Goal: Task Accomplishment & Management: Complete application form

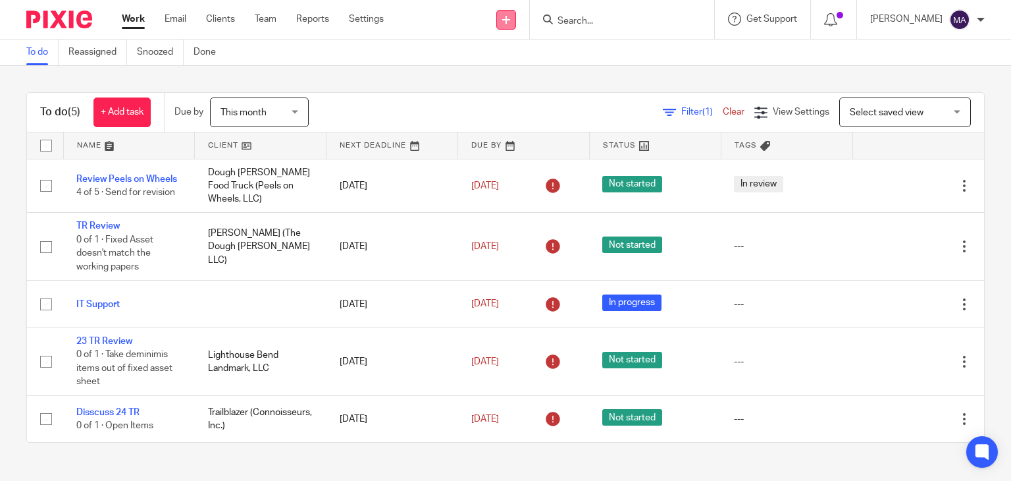
click at [510, 21] on icon at bounding box center [506, 20] width 8 height 8
click at [508, 82] on link "Create task" at bounding box center [517, 80] width 92 height 19
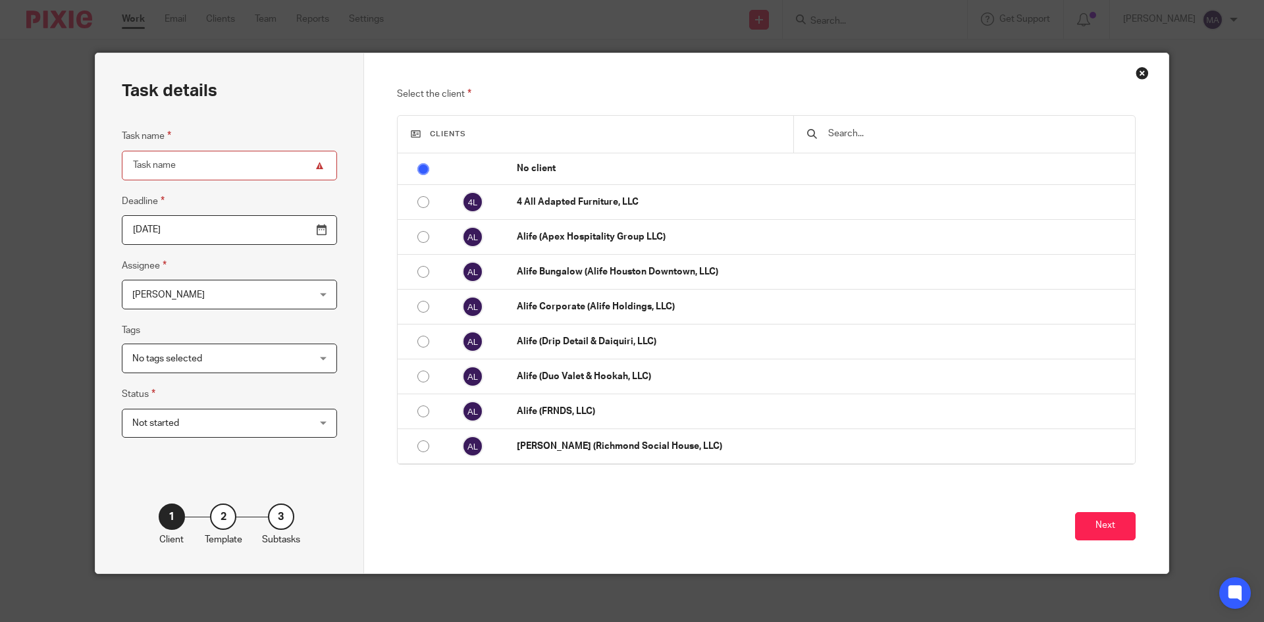
click at [186, 166] on input "Task name" at bounding box center [229, 166] width 215 height 30
type input "TR Open items"
click at [856, 140] on input "text" at bounding box center [974, 133] width 295 height 14
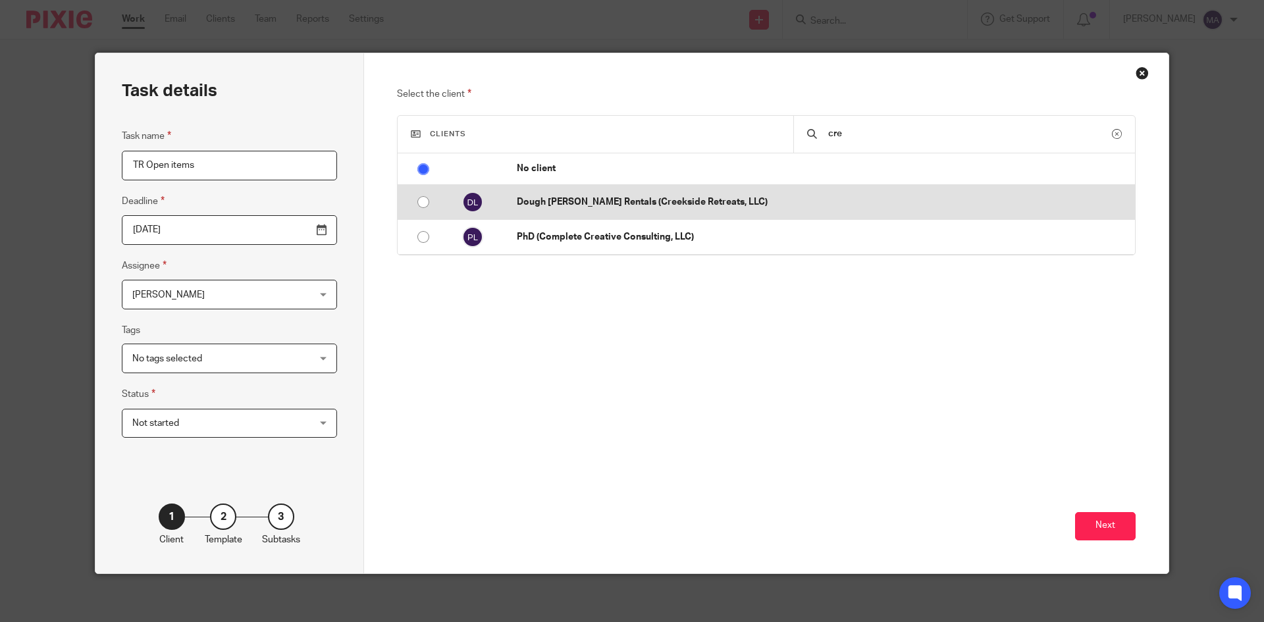
type input "cre"
click at [711, 211] on td "Dough [PERSON_NAME] Rentals (Creekside Retreats, LLC)" at bounding box center [819, 202] width 631 height 35
radio input "false"
radio input "true"
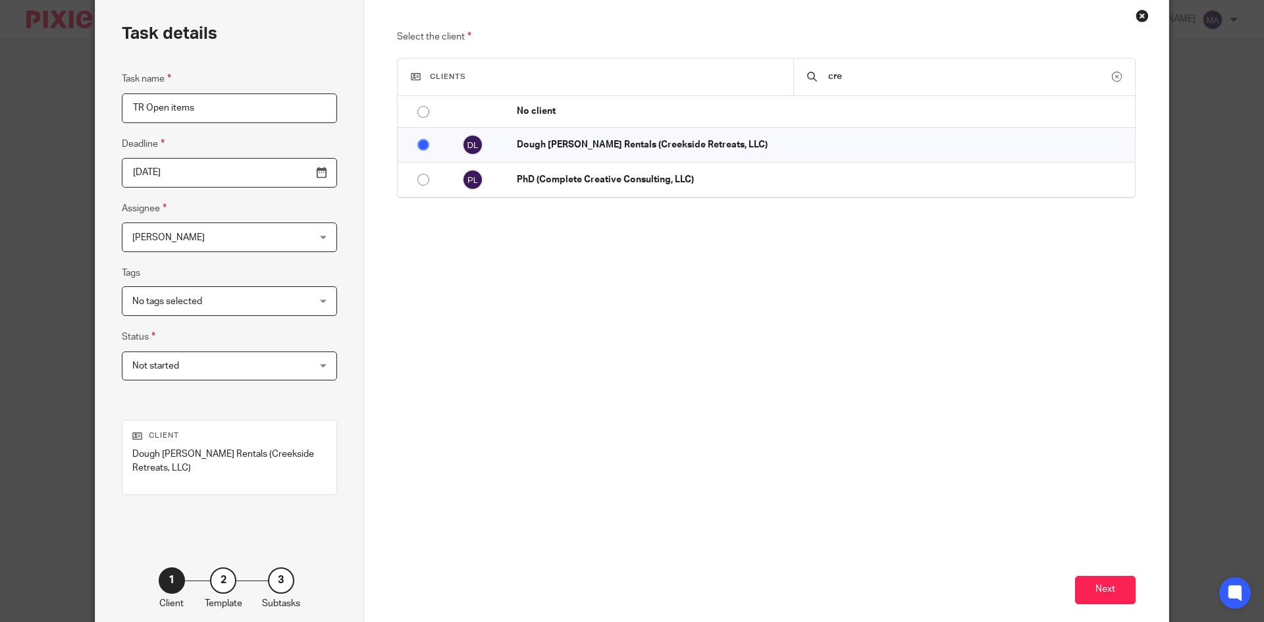
scroll to position [112, 0]
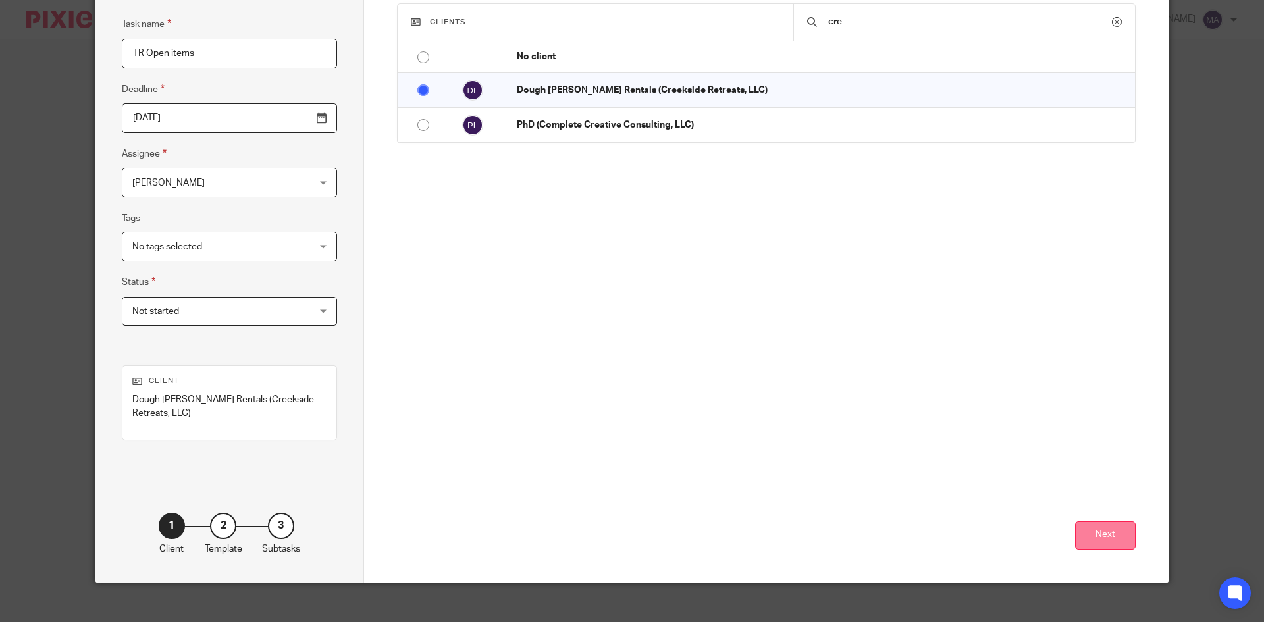
click at [1011, 479] on button "Next" at bounding box center [1105, 536] width 61 height 28
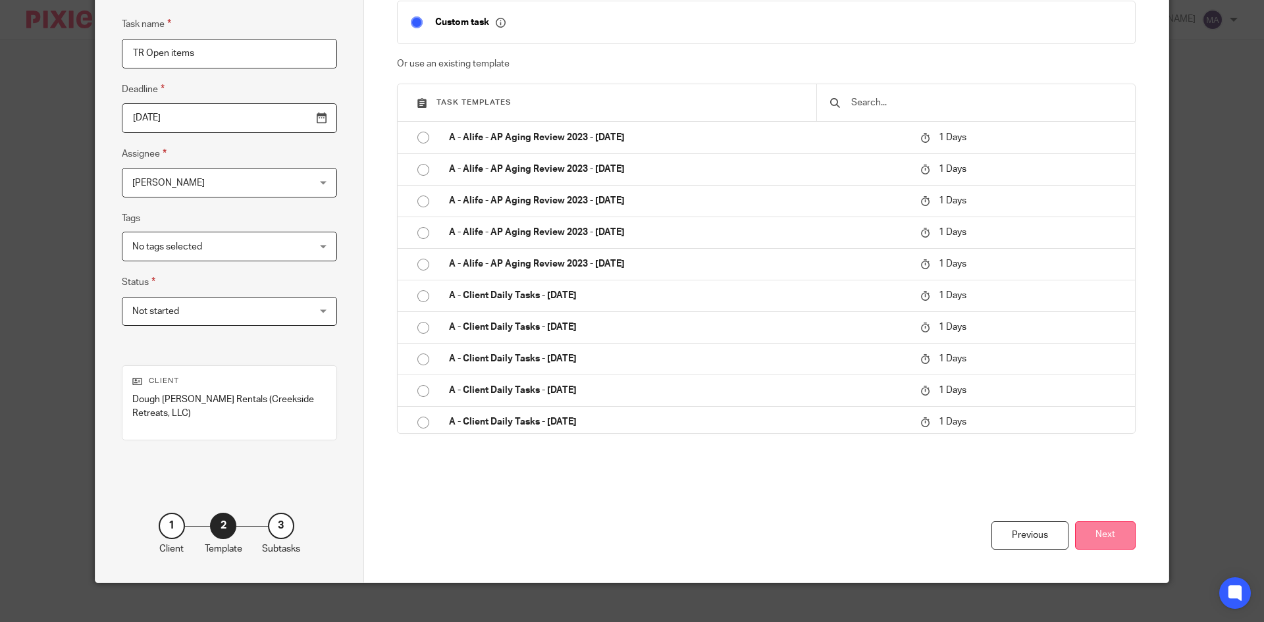
click at [1011, 479] on button "Next" at bounding box center [1105, 536] width 61 height 28
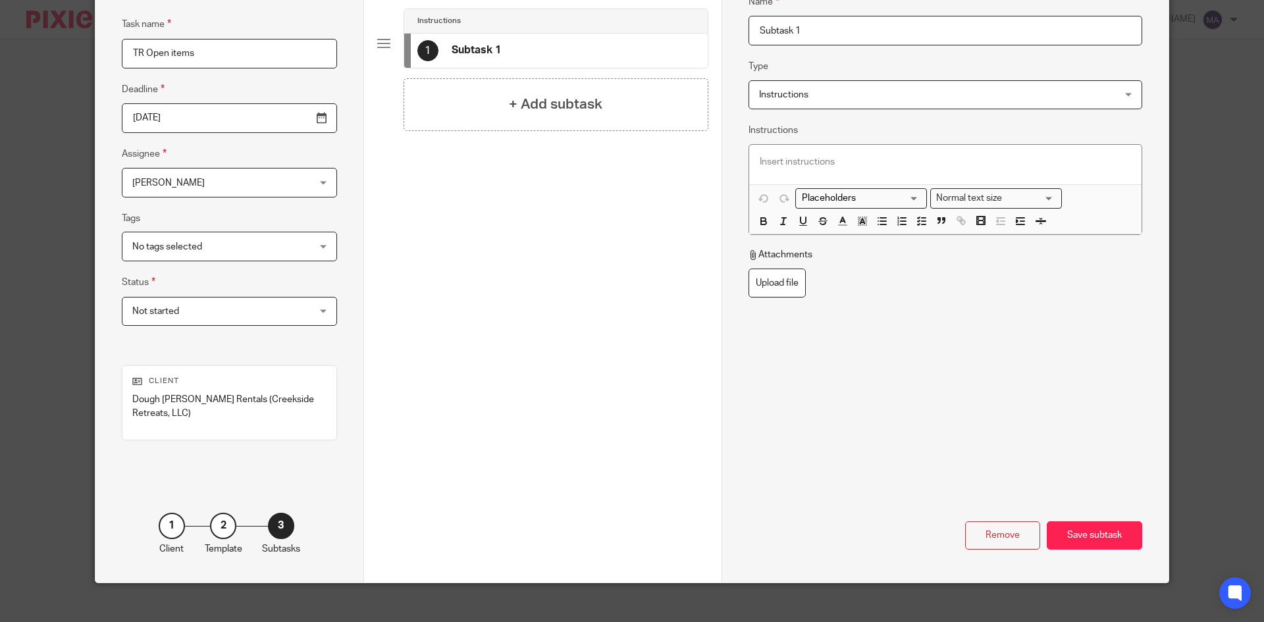
drag, startPoint x: 829, startPoint y: 28, endPoint x: 675, endPoint y: 36, distance: 154.3
click at [677, 34] on div "Task details Task name TR Open items Deadline 2025-08-24 Assignee Maria Acevedo…" at bounding box center [631, 261] width 1073 height 641
type input "Open Items"
click at [797, 161] on p at bounding box center [945, 161] width 371 height 13
click at [890, 159] on p "Rental Adress" at bounding box center [958, 161] width 345 height 13
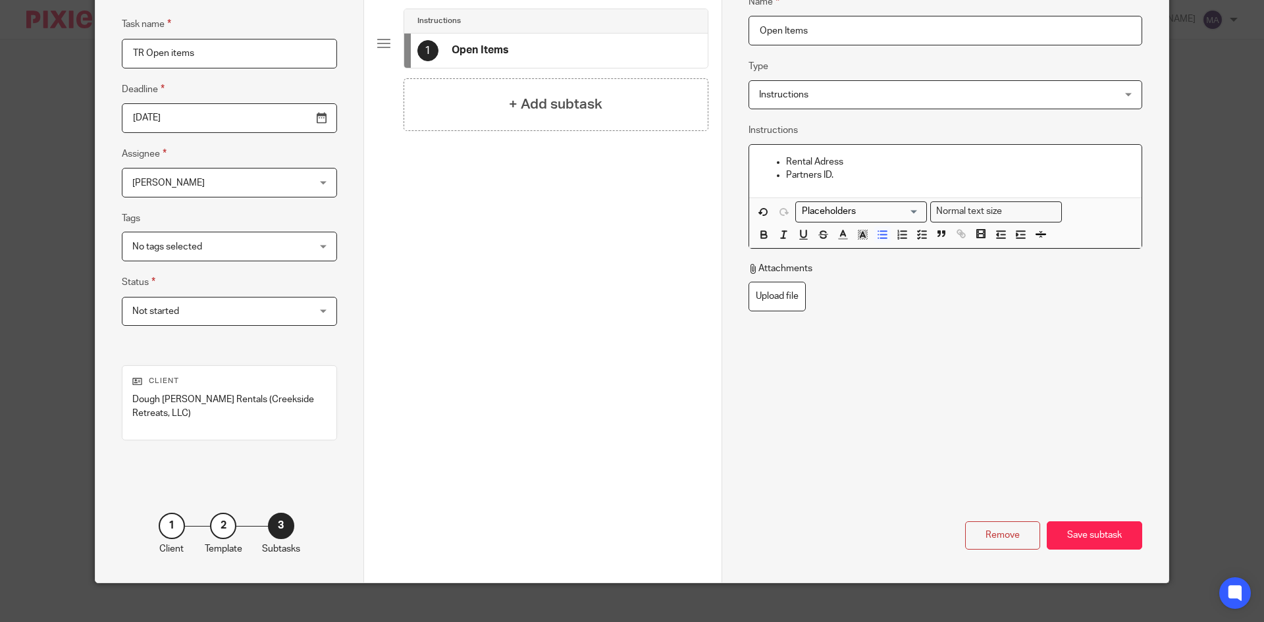
click at [890, 159] on p "Rental Adress" at bounding box center [958, 161] width 345 height 13
click at [836, 176] on p "Partners ID." at bounding box center [958, 175] width 345 height 13
click at [816, 174] on p "Partners ID." at bounding box center [958, 175] width 345 height 13
click at [884, 179] on p "Partners ID." at bounding box center [958, 175] width 345 height 13
click at [186, 307] on span "Not started" at bounding box center [213, 312] width 163 height 28
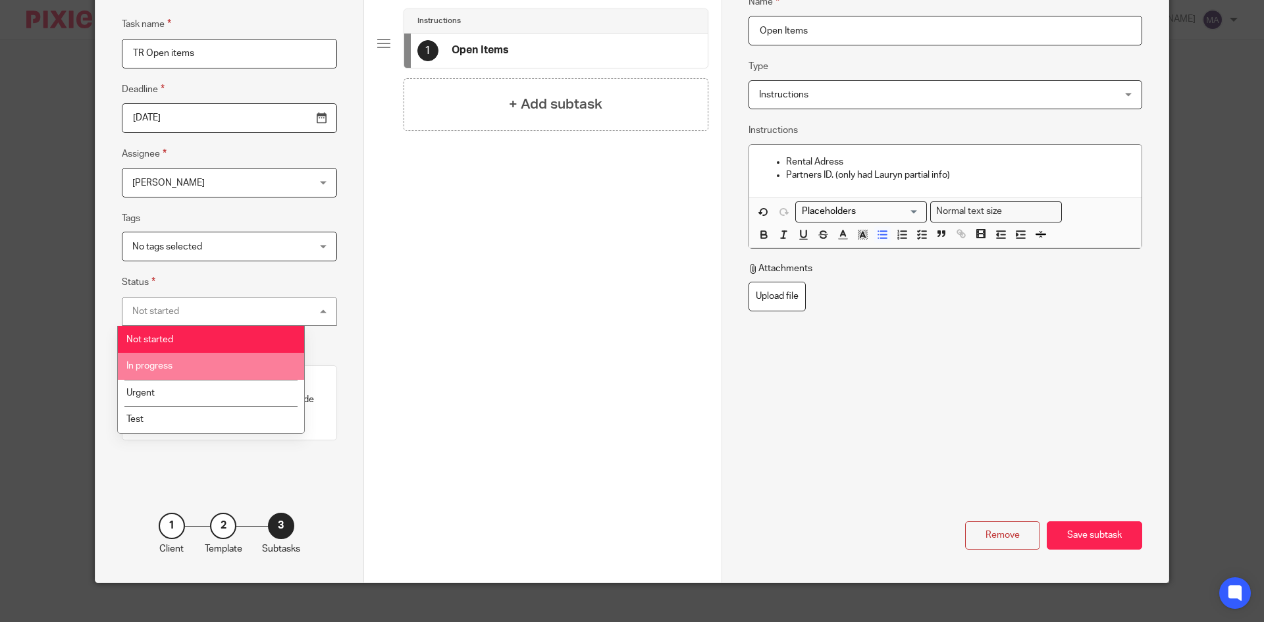
click at [198, 364] on li "In progress" at bounding box center [211, 366] width 186 height 27
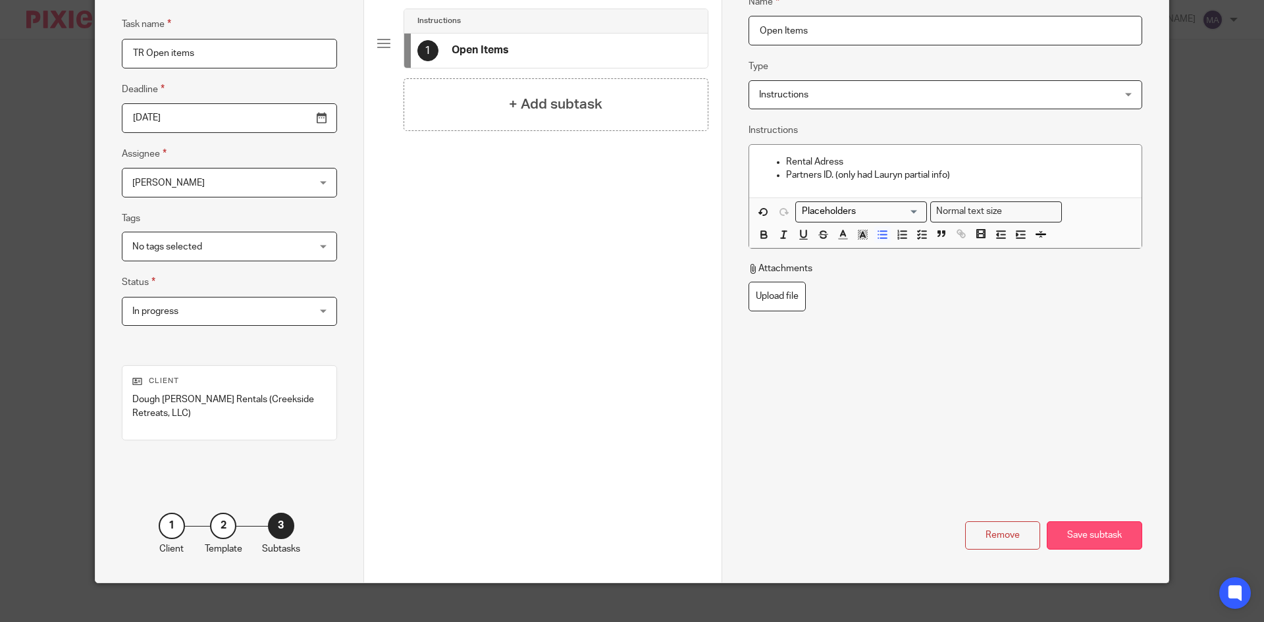
click at [1011, 479] on div "Save subtask" at bounding box center [1094, 536] width 95 height 28
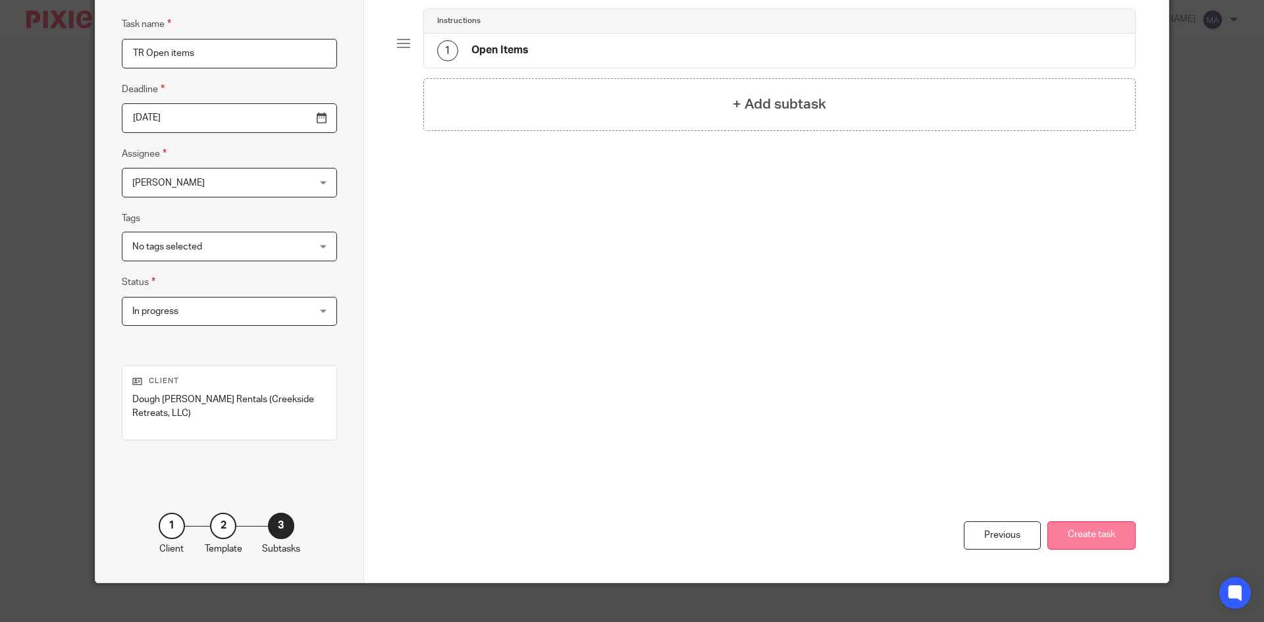
click at [1011, 479] on button "Create task" at bounding box center [1092, 536] width 88 height 28
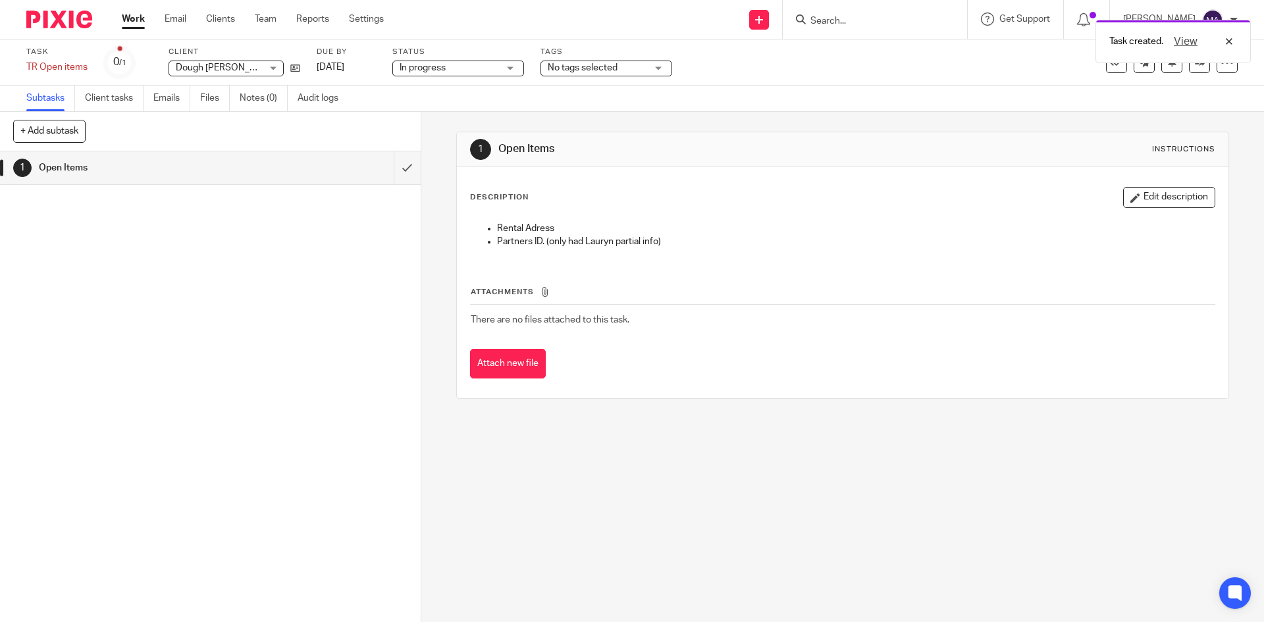
click at [132, 17] on link "Work" at bounding box center [133, 19] width 23 height 13
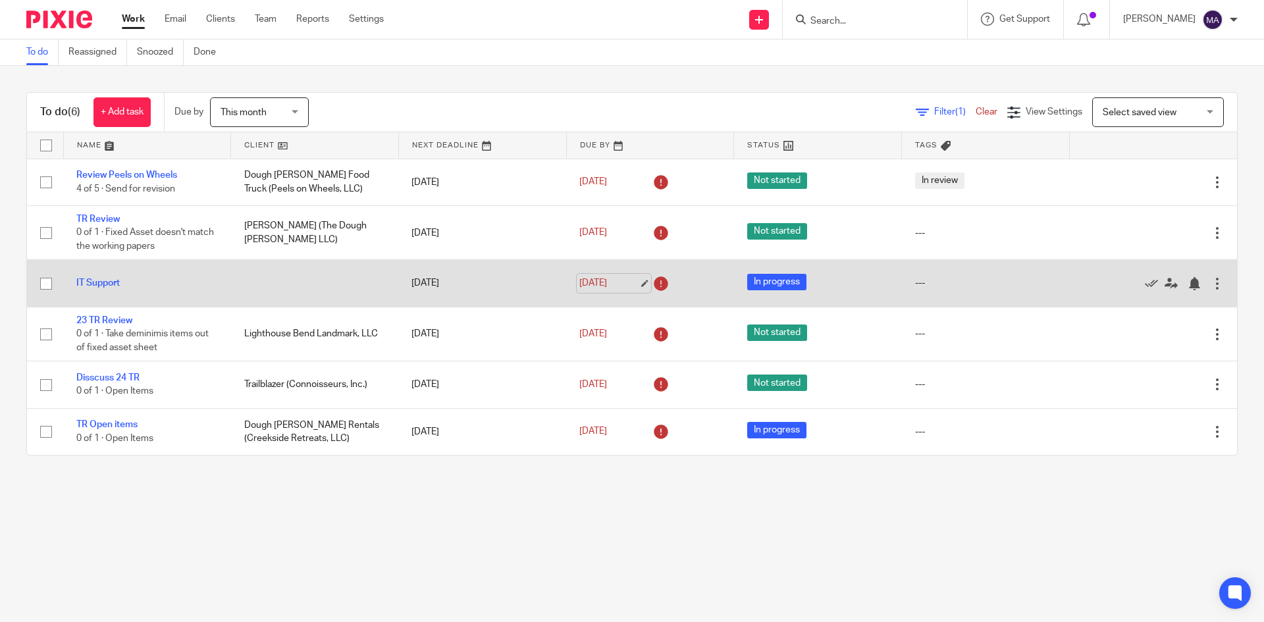
click at [632, 286] on link "Aug 12, 2025" at bounding box center [608, 284] width 59 height 14
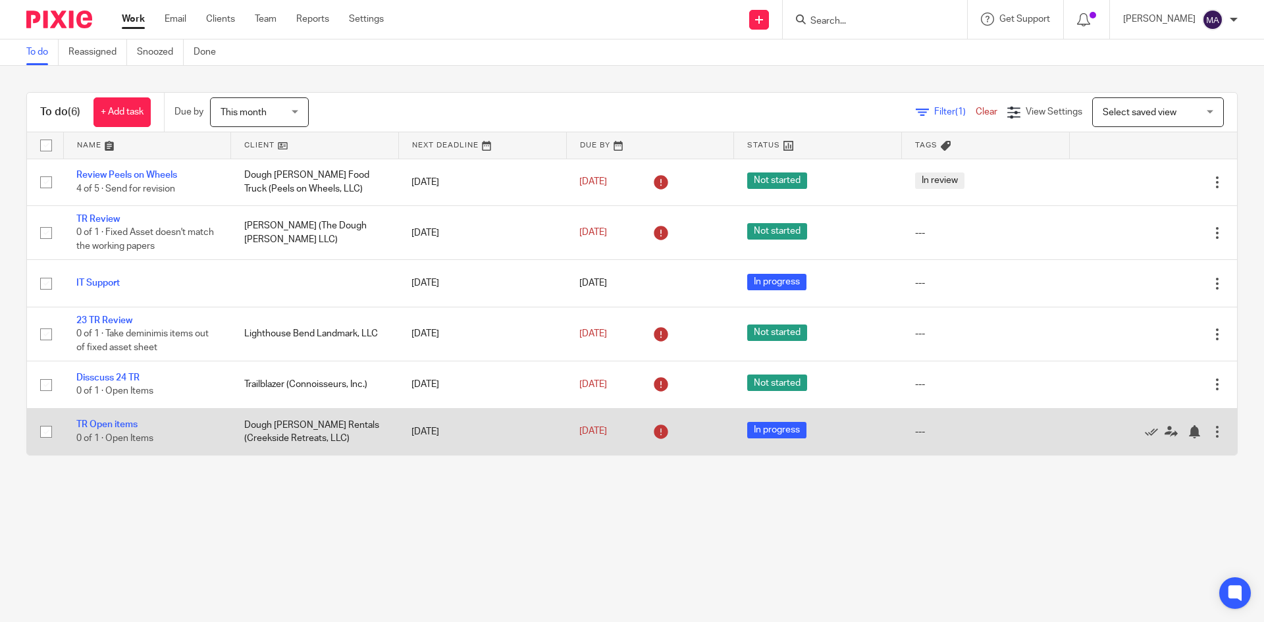
click at [651, 433] on icon at bounding box center [661, 431] width 21 height 21
click at [630, 431] on link "Aug 24, 2025" at bounding box center [608, 432] width 59 height 14
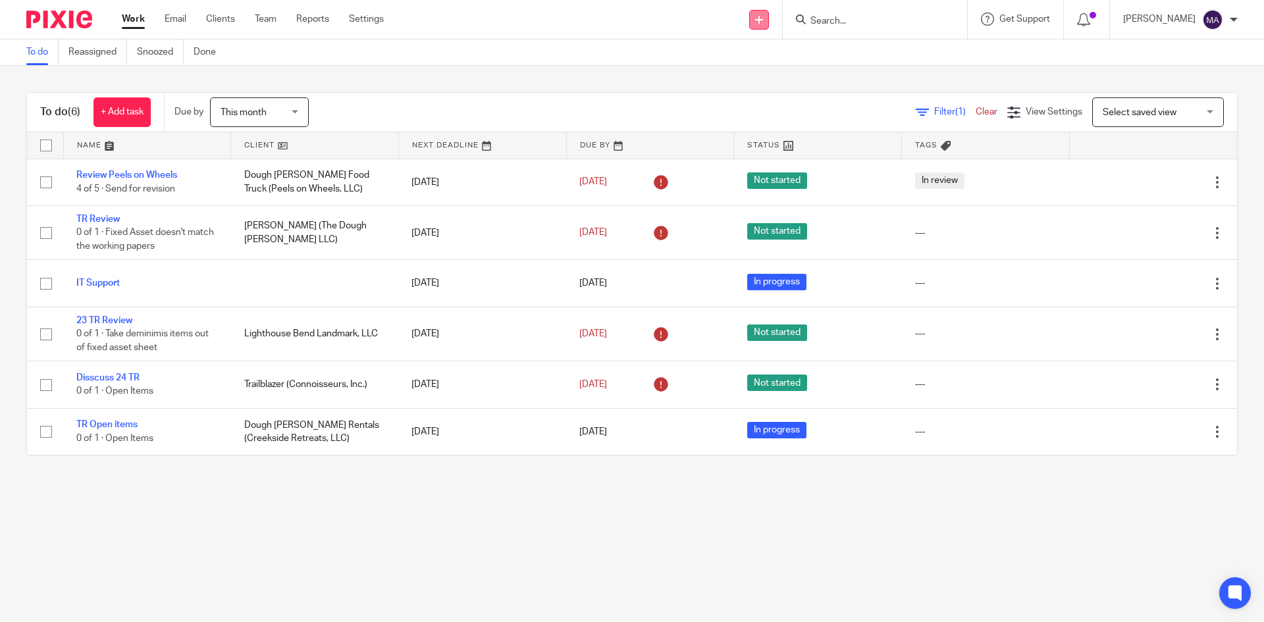
click at [763, 19] on icon at bounding box center [759, 20] width 8 height 8
click at [757, 75] on link "Create task" at bounding box center [770, 80] width 92 height 19
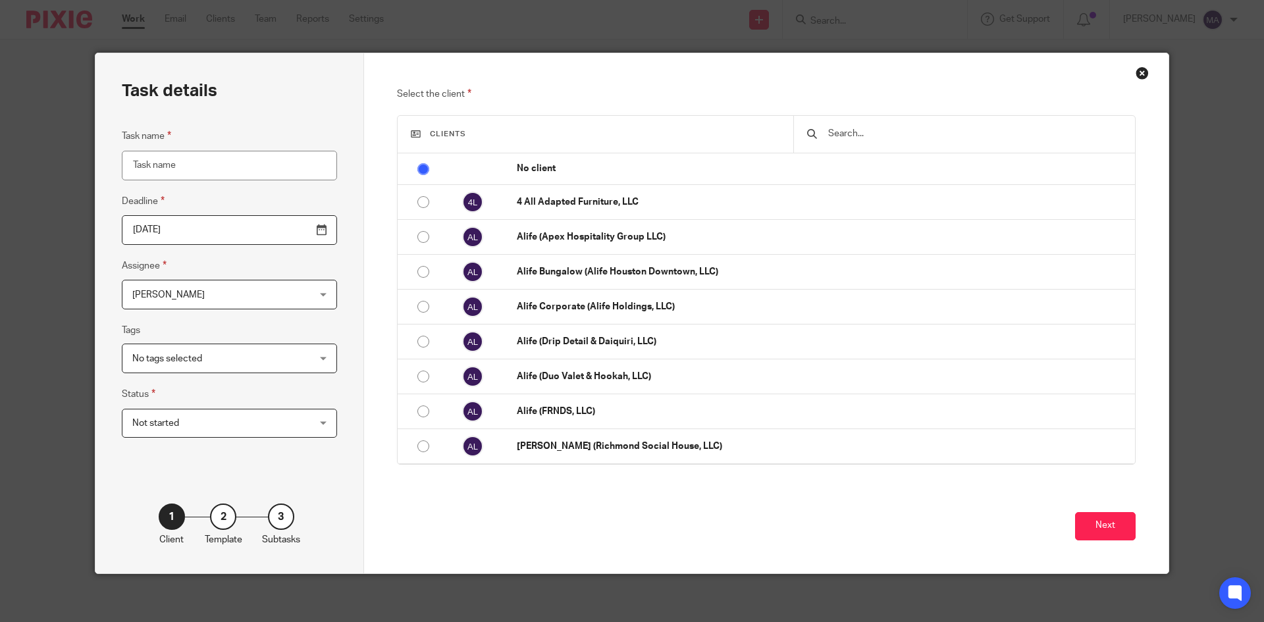
click at [259, 163] on input "Task name" at bounding box center [229, 166] width 215 height 30
type input "TR Open Items"
click at [226, 348] on span "No tags selected" at bounding box center [213, 358] width 163 height 28
click at [316, 336] on div "Task details Task name TR Open Items Deadline 2025-08-24 Assignee Maria Acevedo…" at bounding box center [229, 313] width 269 height 520
click at [169, 423] on span "Not started" at bounding box center [155, 423] width 47 height 9
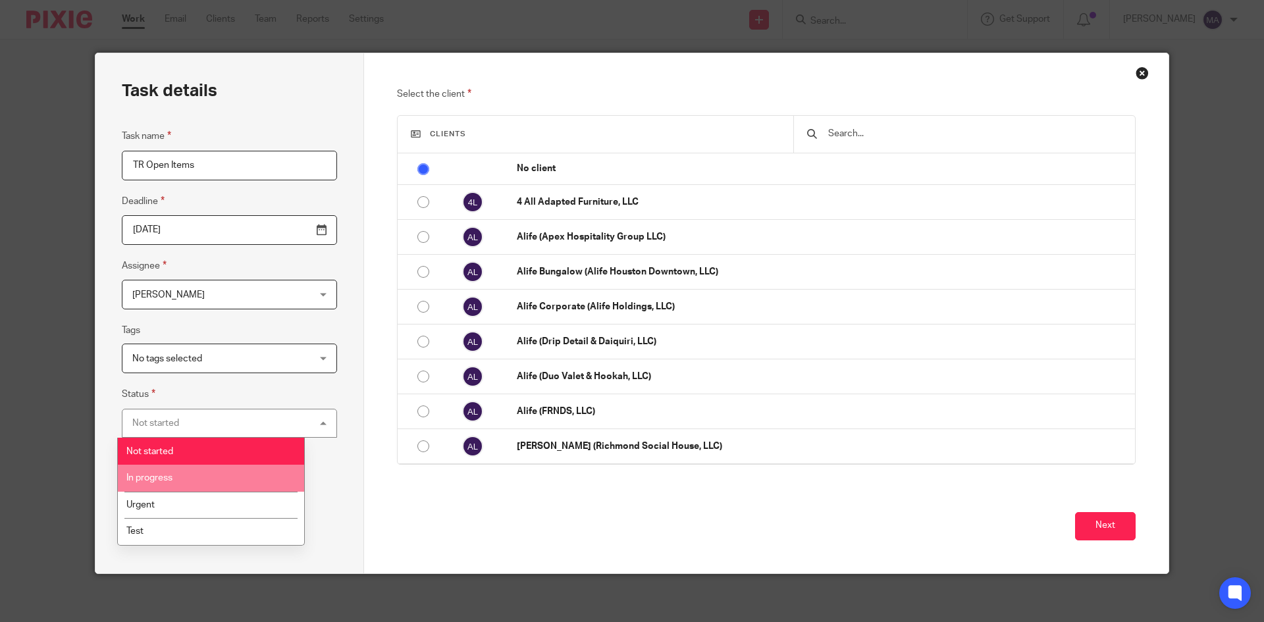
click at [165, 475] on span "In progress" at bounding box center [149, 477] width 46 height 9
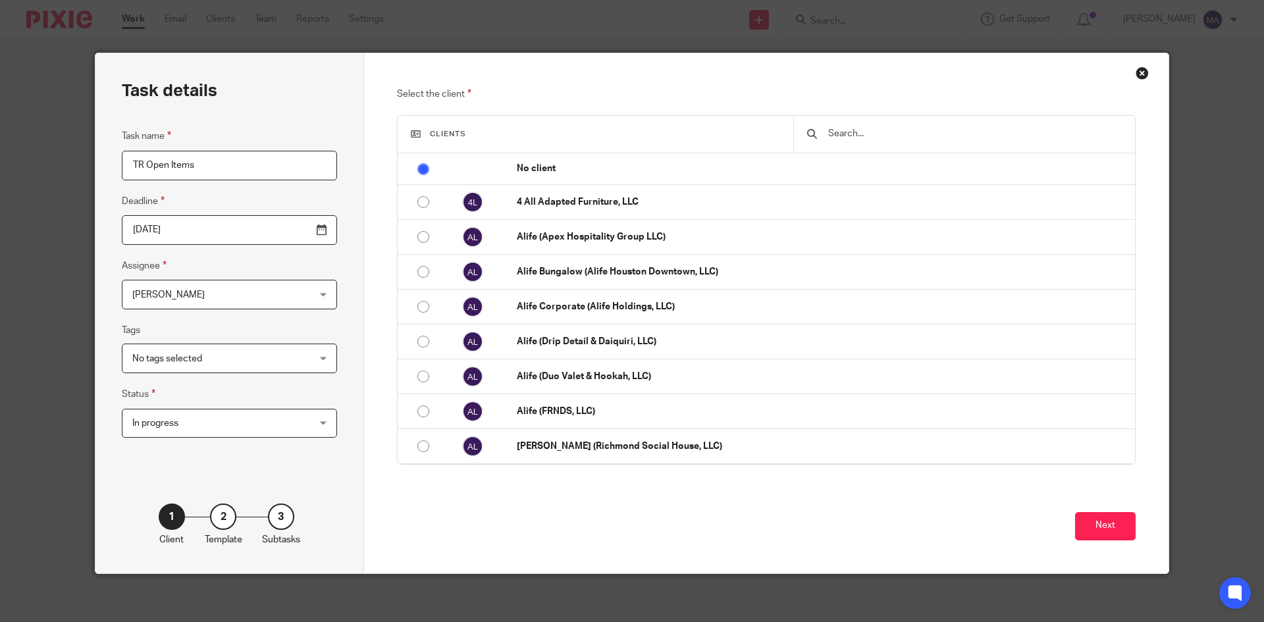
click at [890, 128] on input "text" at bounding box center [974, 133] width 295 height 14
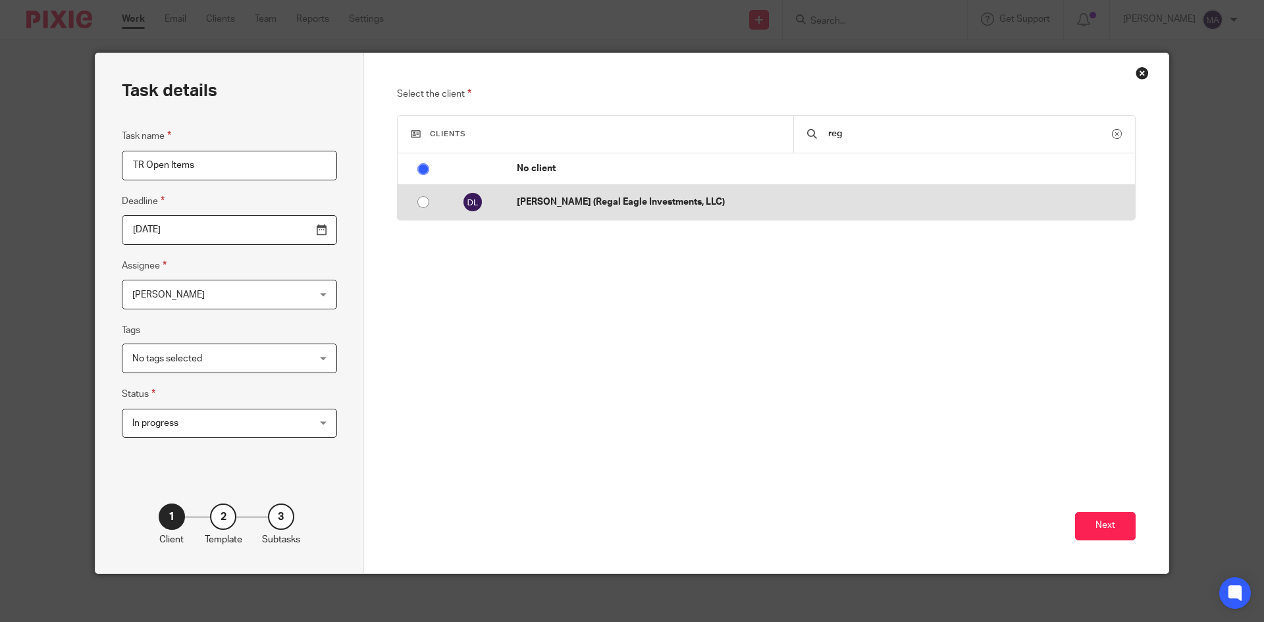
type input "reg"
click at [743, 202] on p "[PERSON_NAME] (Regal Eagle Investments, LLC)" at bounding box center [823, 202] width 612 height 13
radio input "false"
radio input "true"
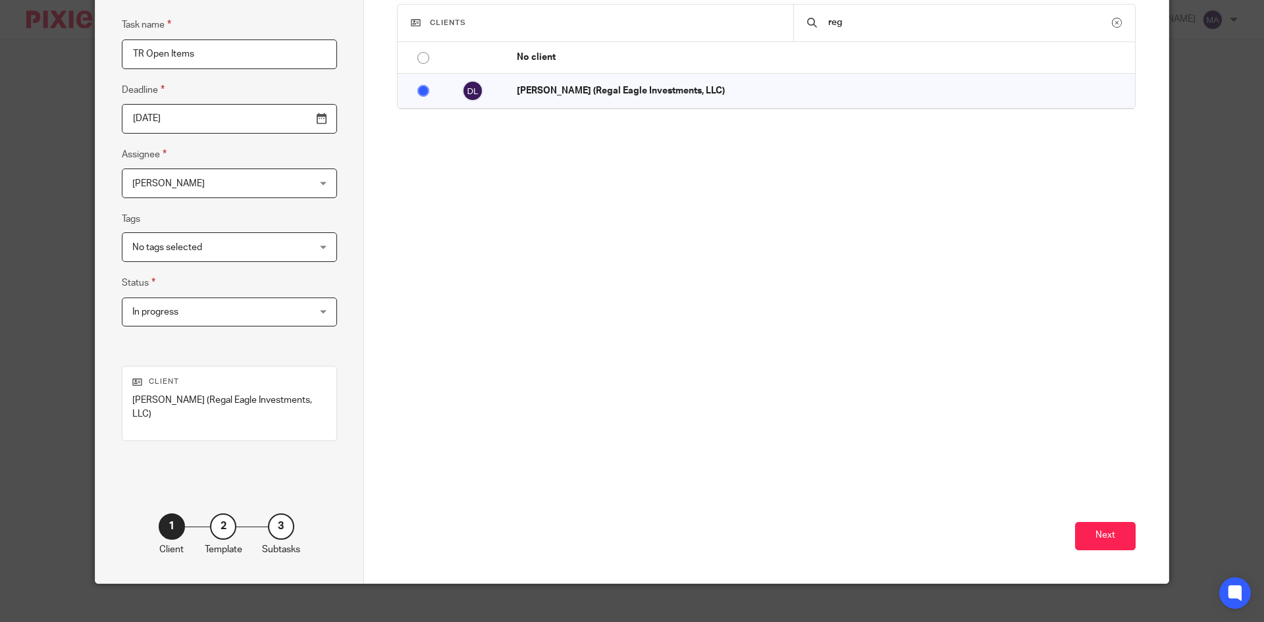
scroll to position [112, 0]
click at [1105, 537] on div "Next" at bounding box center [766, 452] width 739 height 261
click at [1106, 524] on button "Next" at bounding box center [1105, 536] width 61 height 28
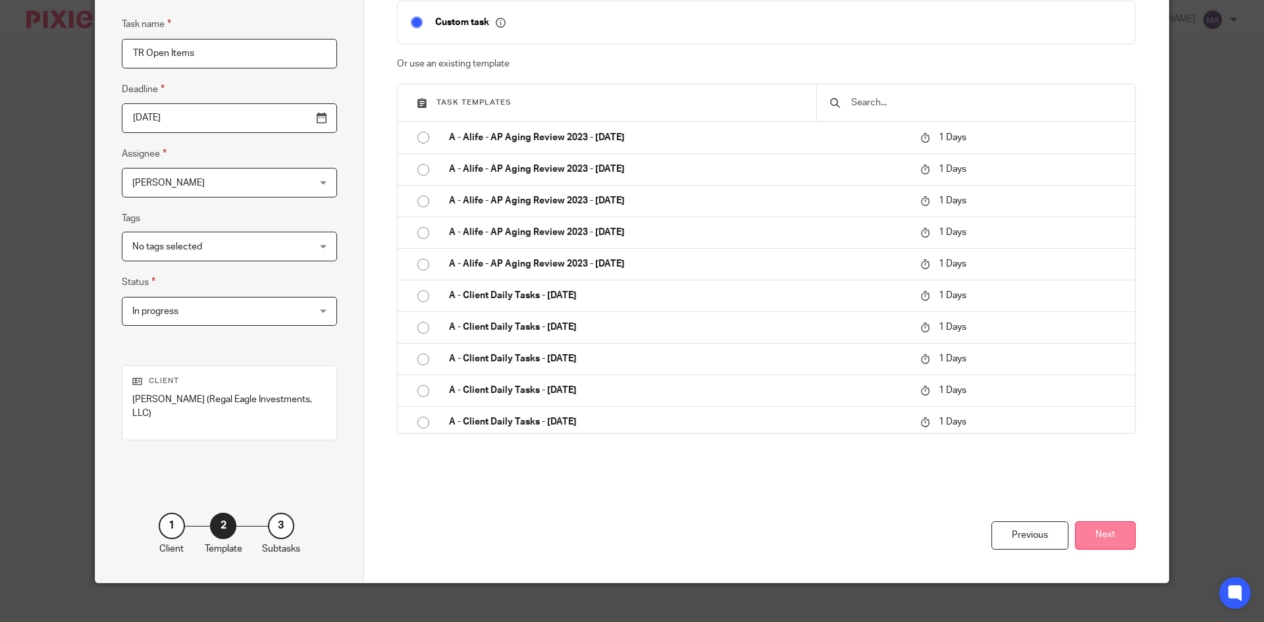
click at [1111, 522] on button "Next" at bounding box center [1105, 536] width 61 height 28
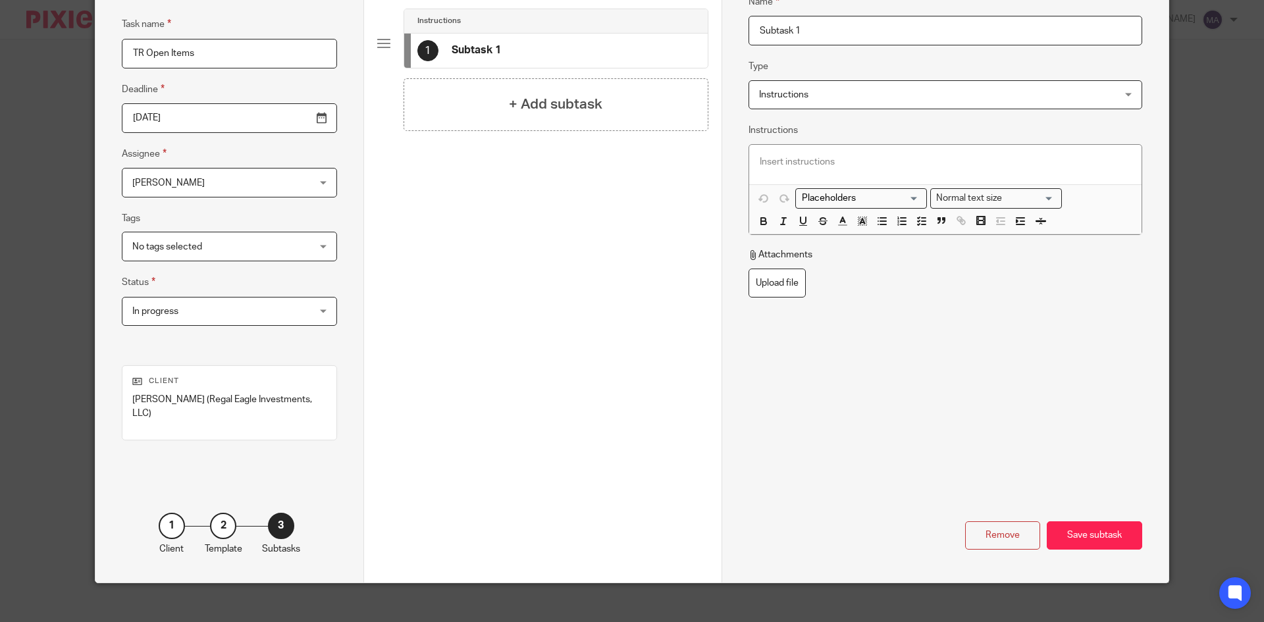
scroll to position [0, 0]
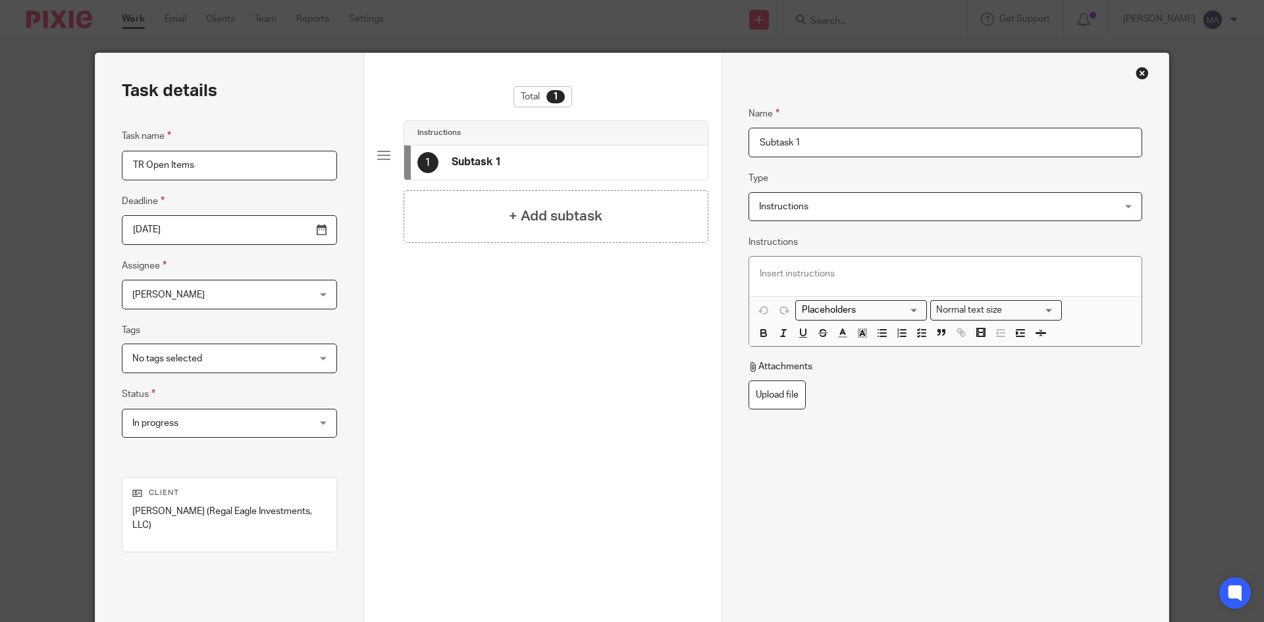
drag, startPoint x: 861, startPoint y: 136, endPoint x: 639, endPoint y: 128, distance: 222.1
click at [641, 128] on div "Task details Task name TR Open Items Deadline 2025-08-24 Assignee Maria Acevedo…" at bounding box center [631, 373] width 1073 height 641
type input "Open Items"
click at [769, 267] on p at bounding box center [945, 273] width 371 height 13
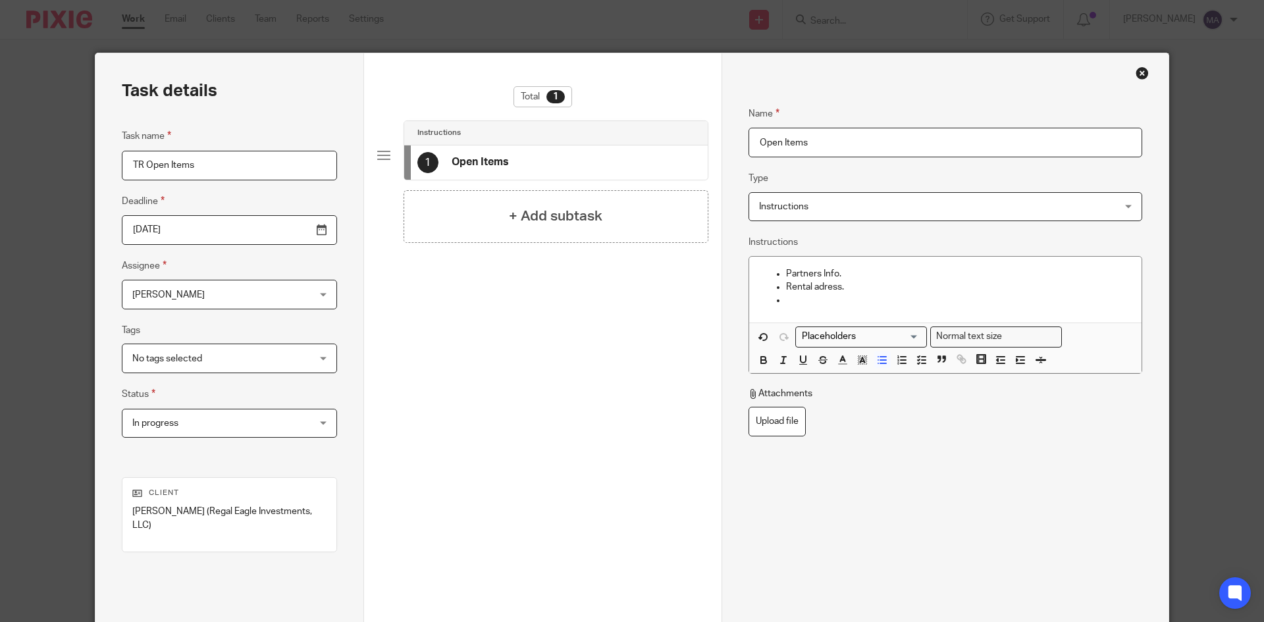
click at [786, 299] on p at bounding box center [958, 300] width 345 height 13
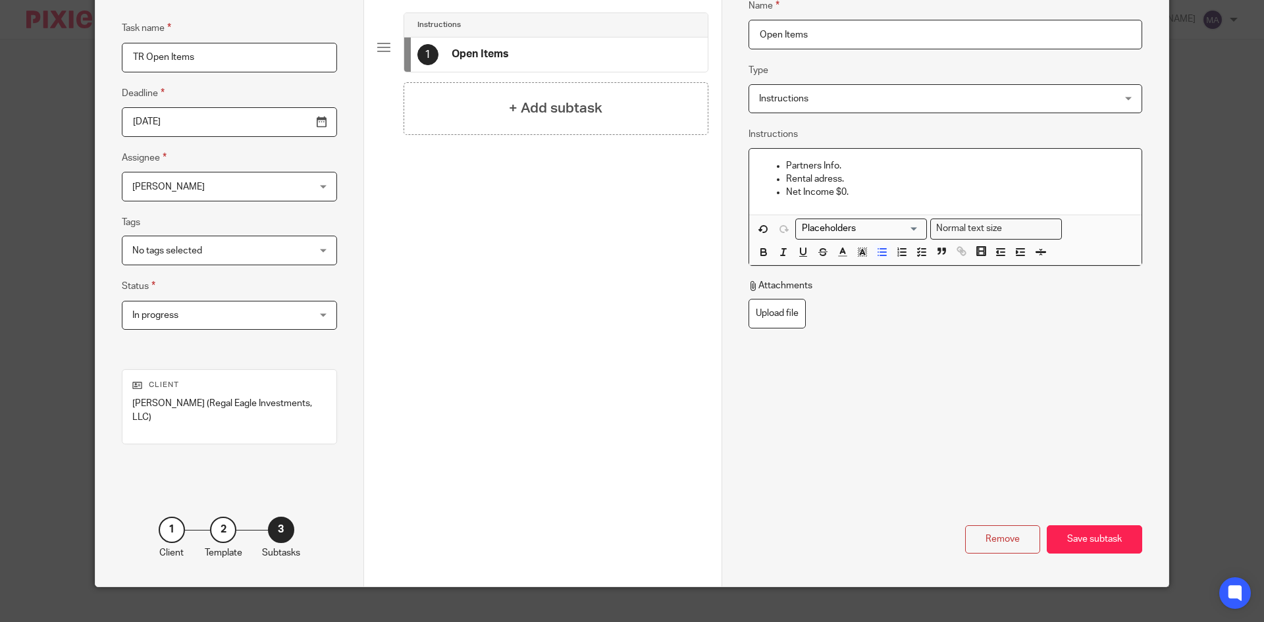
scroll to position [112, 0]
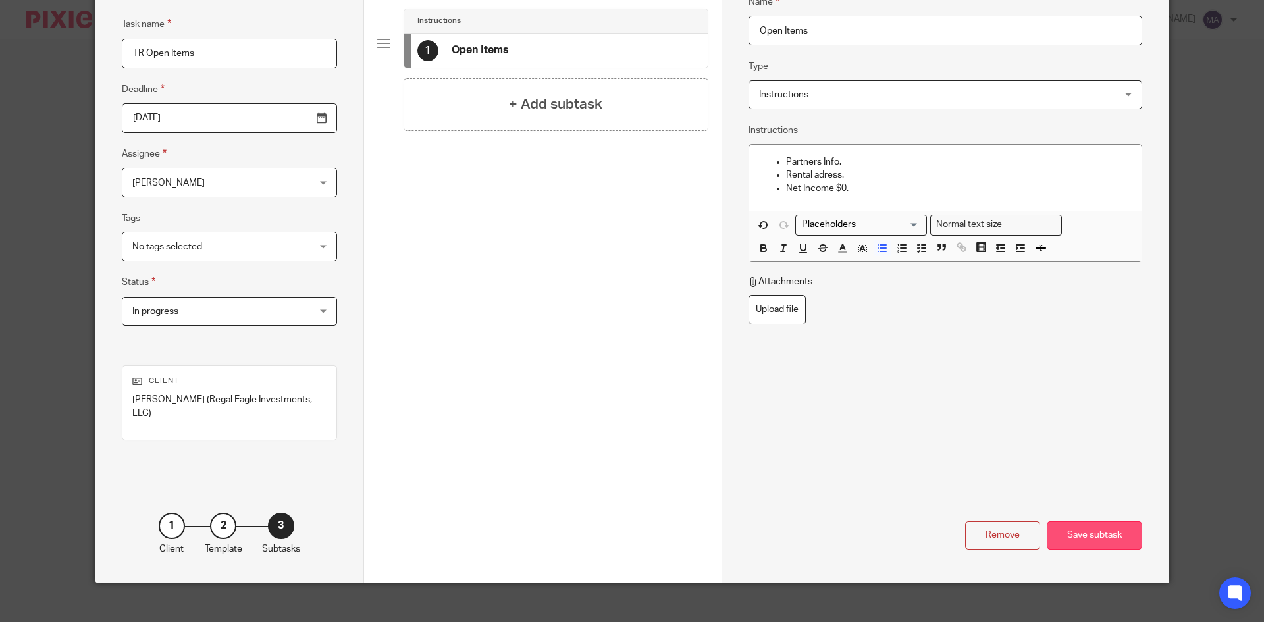
click at [1074, 525] on div "Save subtask" at bounding box center [1094, 536] width 95 height 28
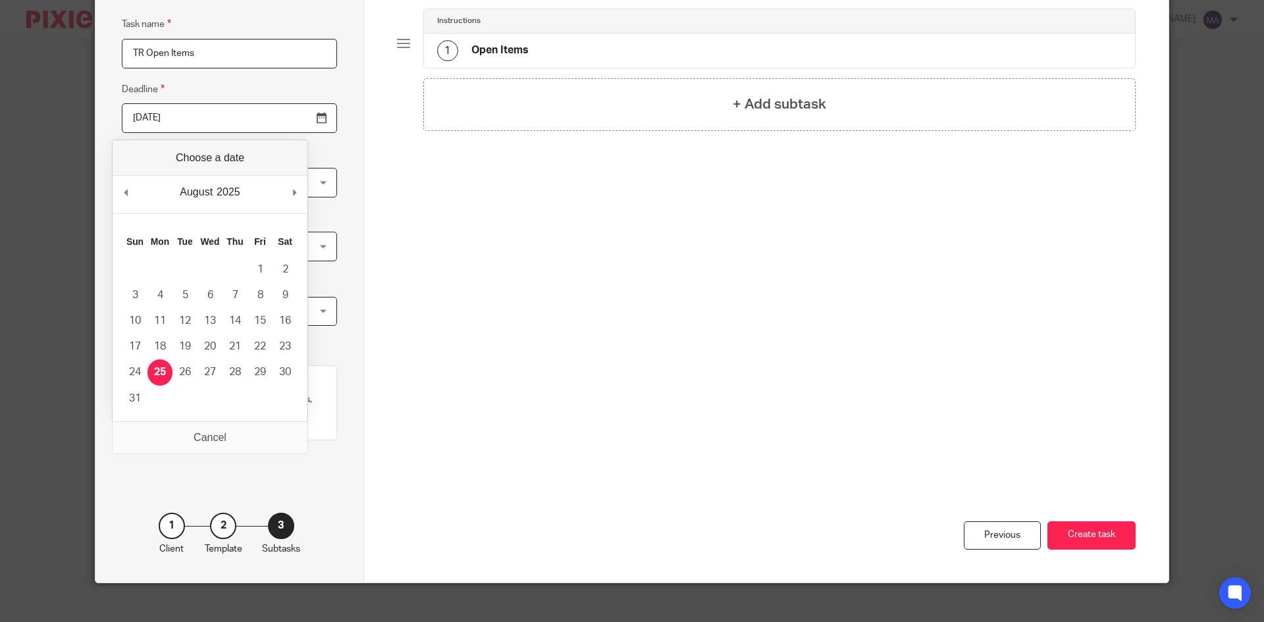
click at [294, 123] on input "2025-08-24" at bounding box center [229, 118] width 215 height 30
type input "[DATE]"
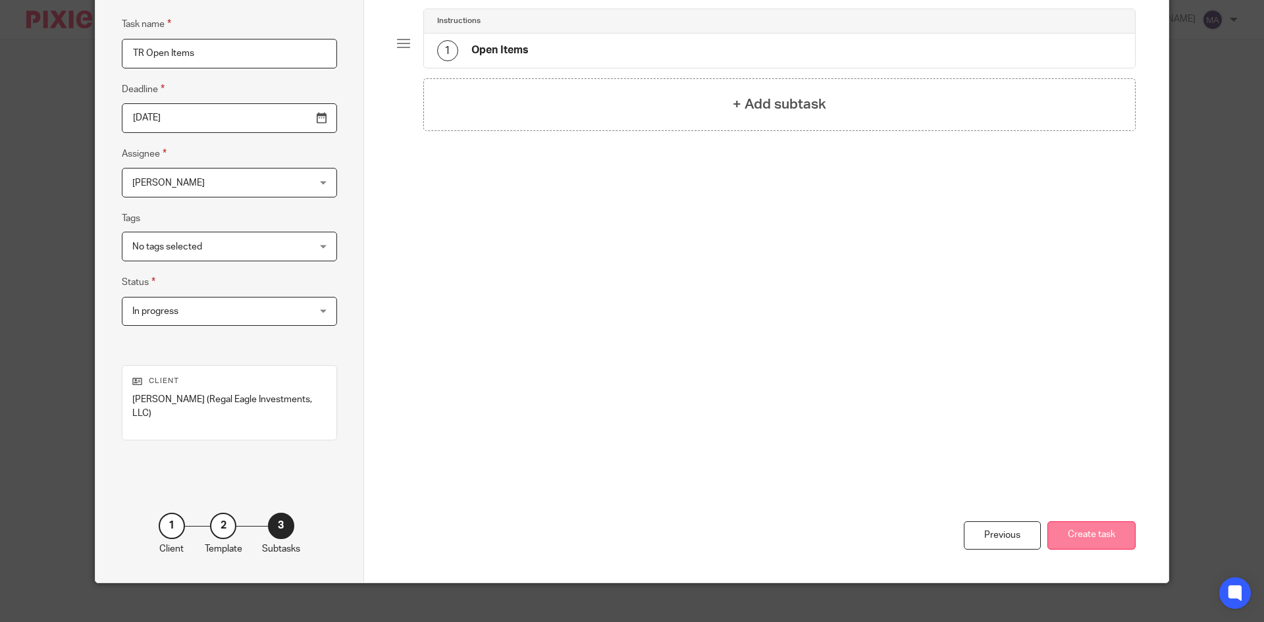
click at [1112, 526] on button "Create task" at bounding box center [1092, 536] width 88 height 28
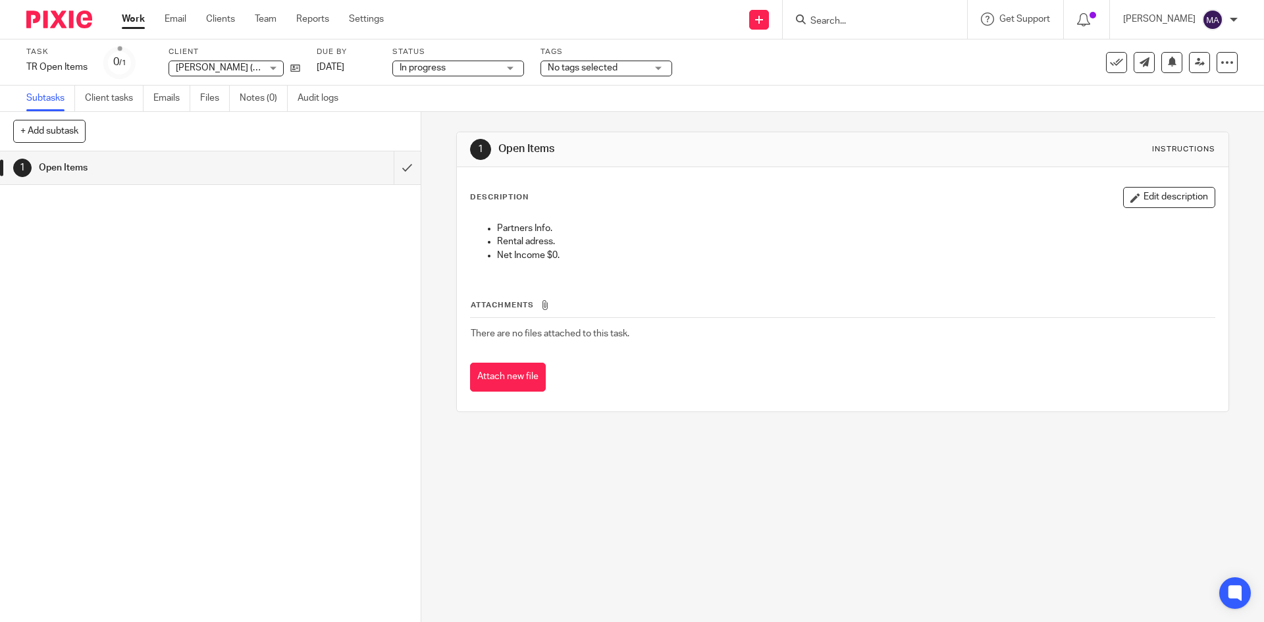
click at [131, 16] on link "Work" at bounding box center [133, 19] width 23 height 13
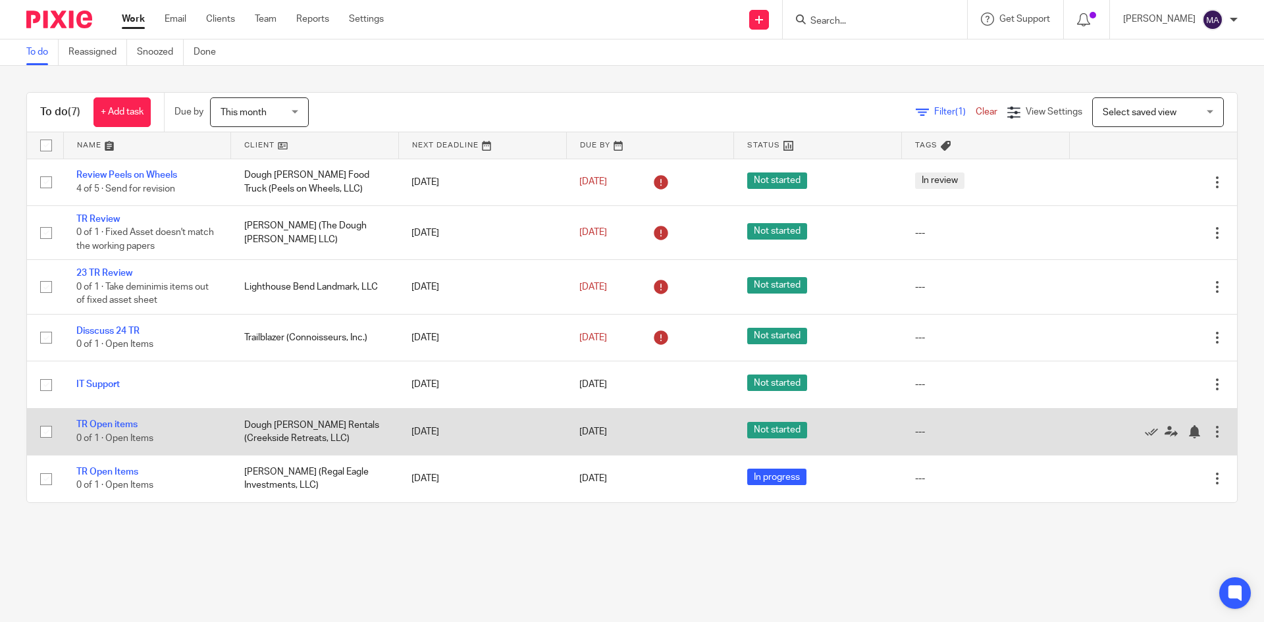
click at [263, 429] on td "Dough [PERSON_NAME] Rentals (Creekside Retreats, LLC)" at bounding box center [315, 431] width 168 height 47
click at [109, 420] on link "TR Open items" at bounding box center [106, 424] width 61 height 9
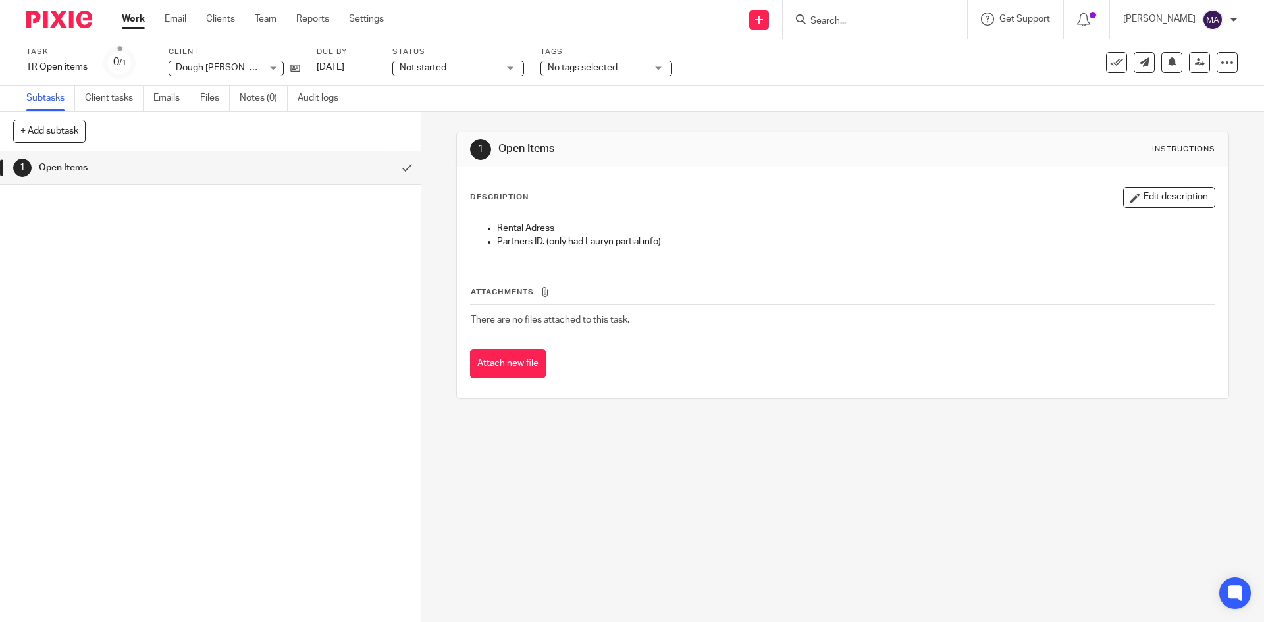
click at [508, 70] on div "Not started Not started" at bounding box center [458, 69] width 132 height 16
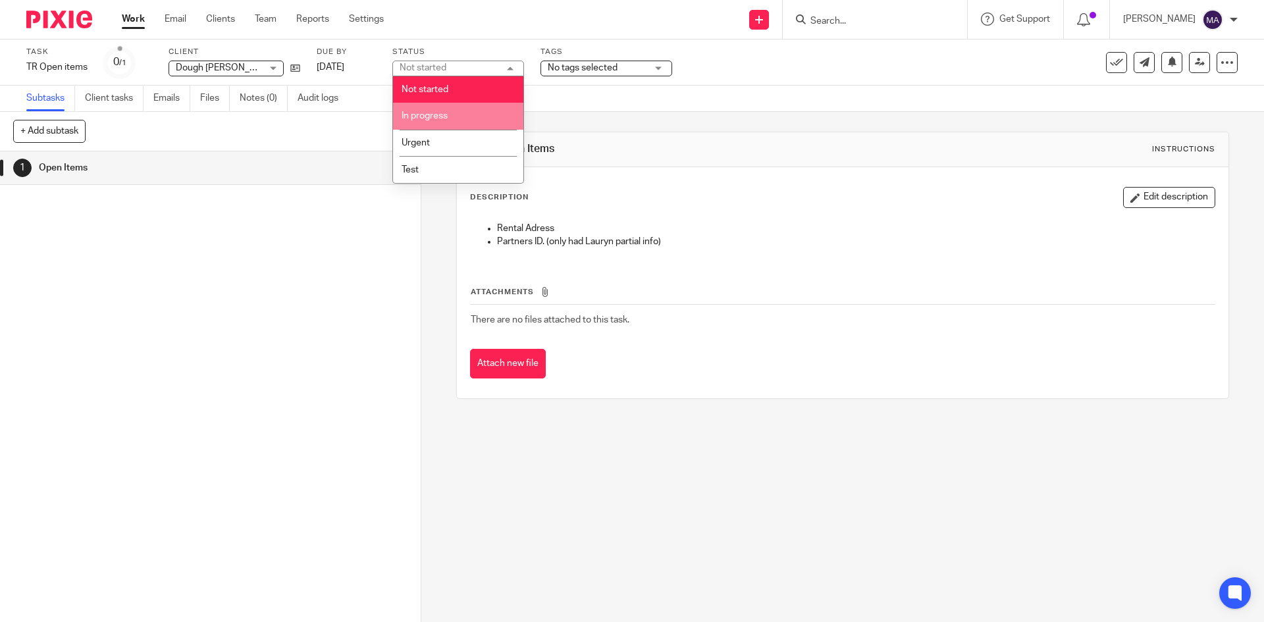
click at [462, 111] on li "In progress" at bounding box center [458, 116] width 130 height 27
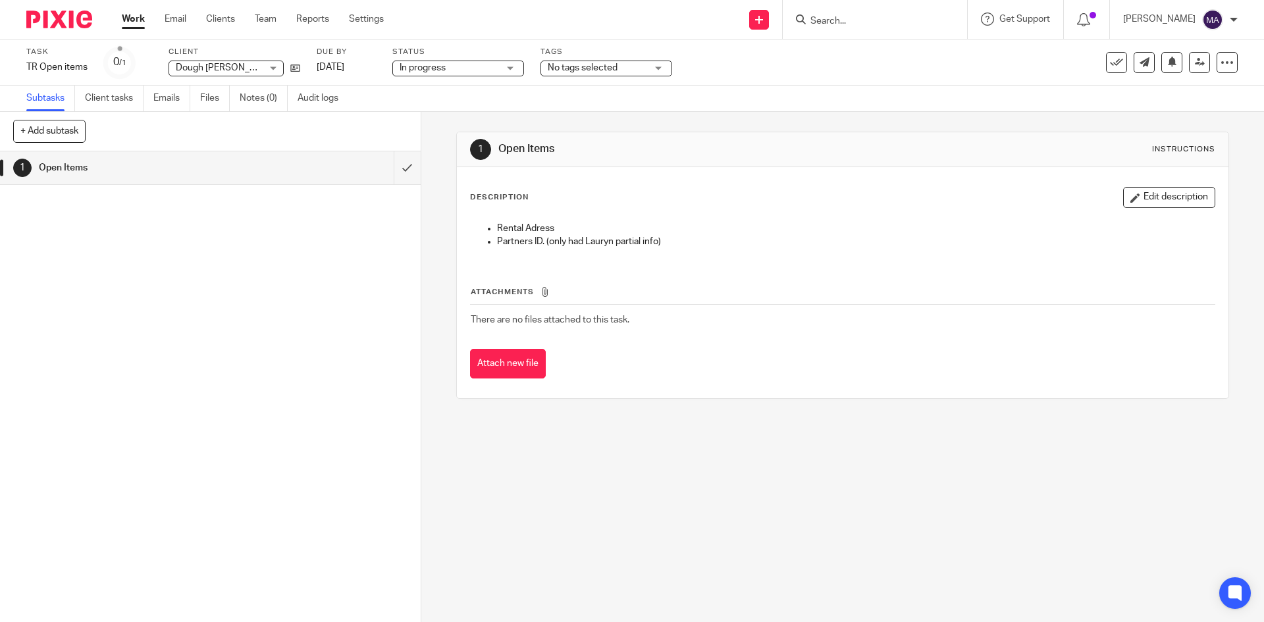
click at [128, 14] on link "Work" at bounding box center [133, 19] width 23 height 13
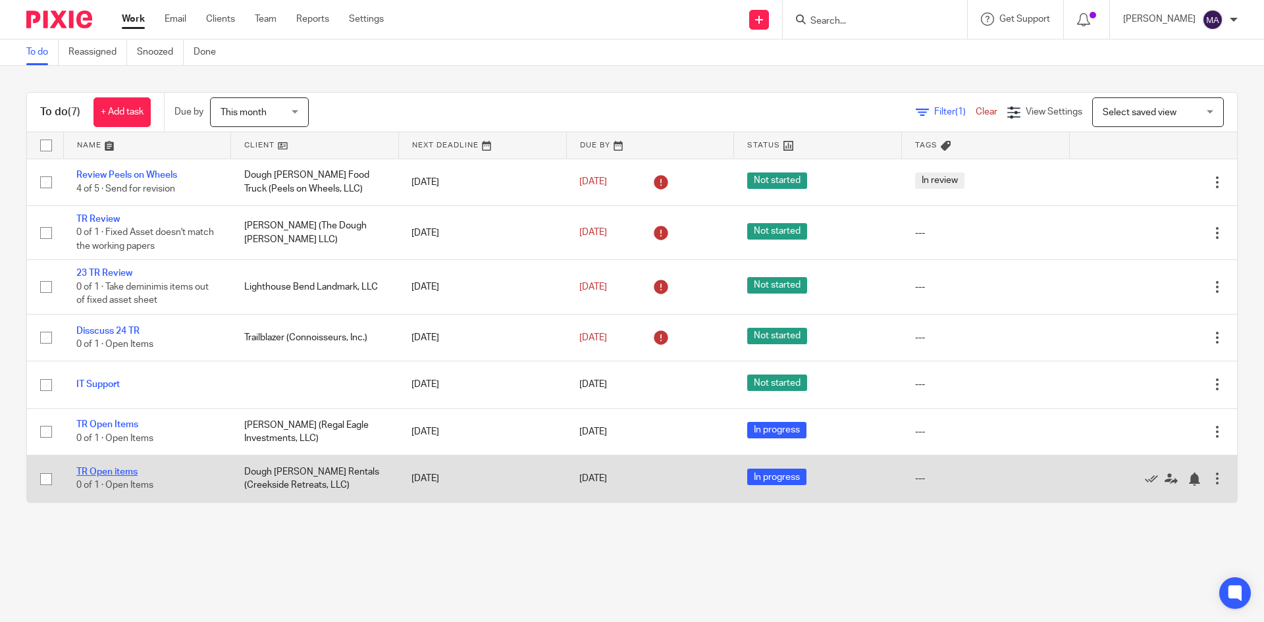
click at [123, 468] on link "TR Open items" at bounding box center [106, 472] width 61 height 9
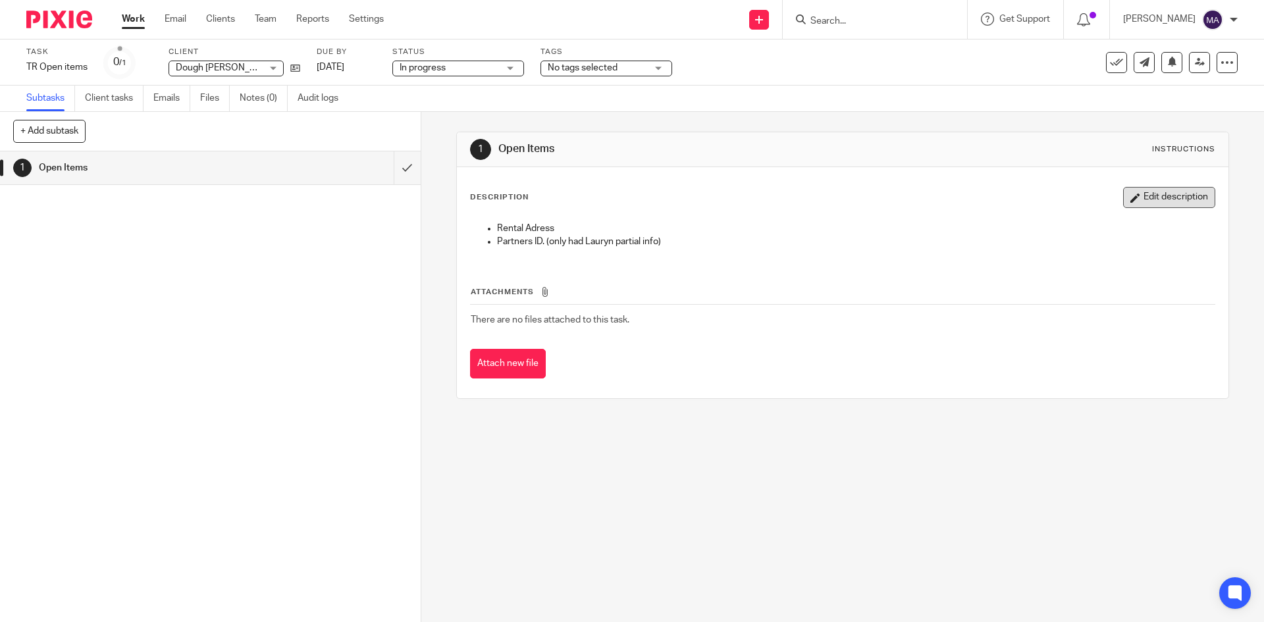
click at [1149, 203] on button "Edit description" at bounding box center [1169, 197] width 92 height 21
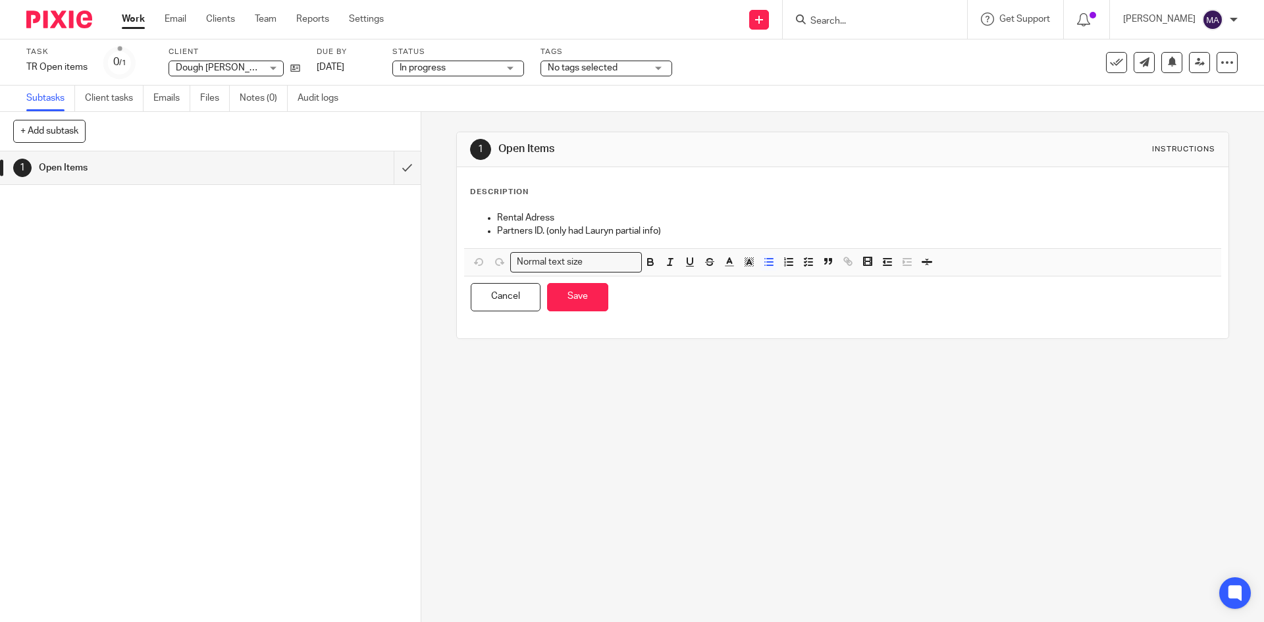
click at [673, 228] on p "Partners ID. (only had Lauryn partial info)" at bounding box center [855, 231] width 717 height 13
click at [482, 221] on ul "Rental Adress Partners ID. (only had Lauryn partial info)" at bounding box center [842, 224] width 743 height 27
click at [685, 224] on p "Rental Adress" at bounding box center [855, 217] width 717 height 13
click at [685, 232] on p "Partners ID. (only had Lauryn partial info)" at bounding box center [855, 231] width 717 height 13
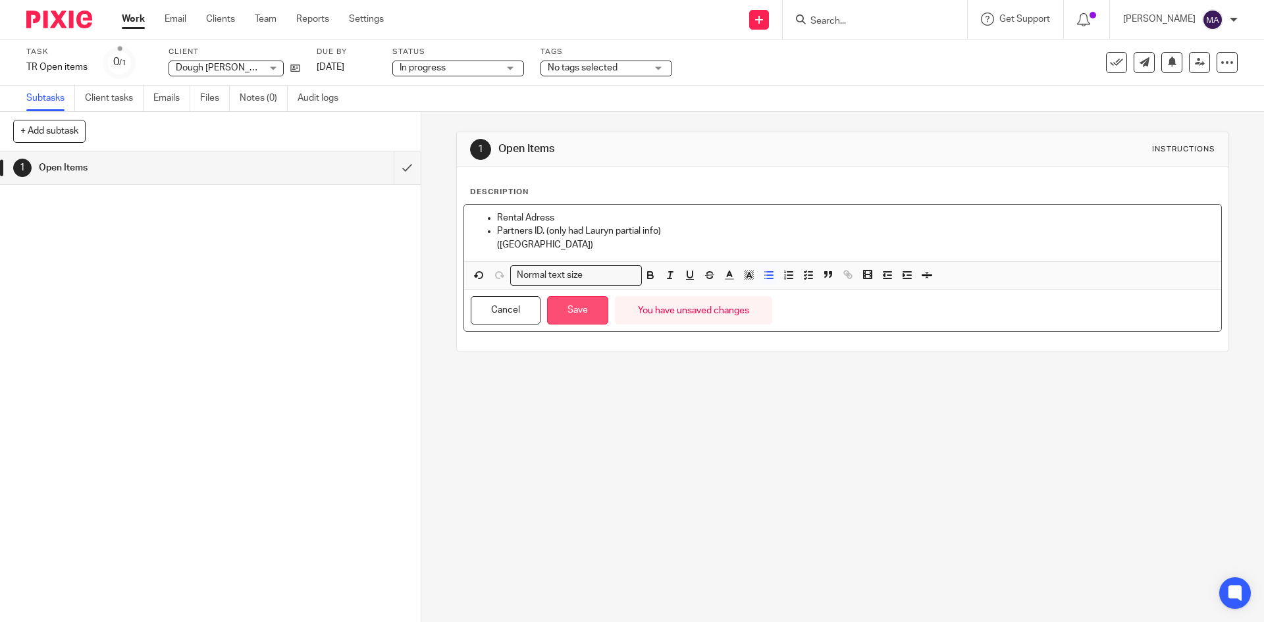
click at [591, 309] on button "Save" at bounding box center [577, 310] width 61 height 28
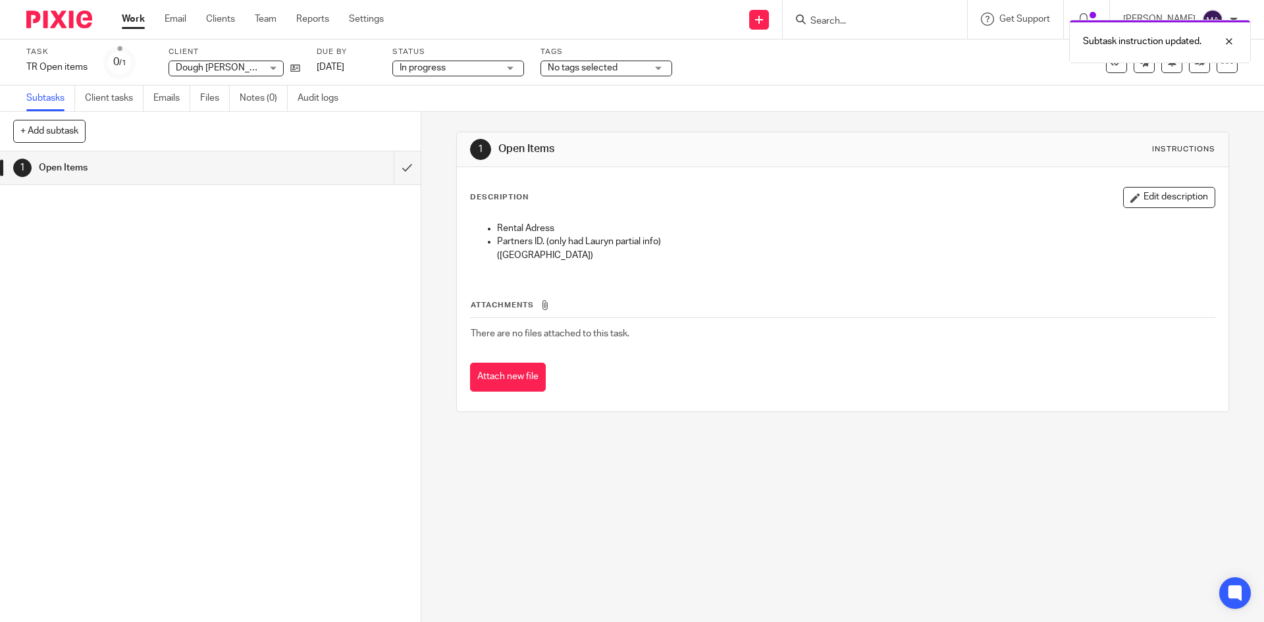
click at [139, 15] on link "Work" at bounding box center [133, 19] width 23 height 13
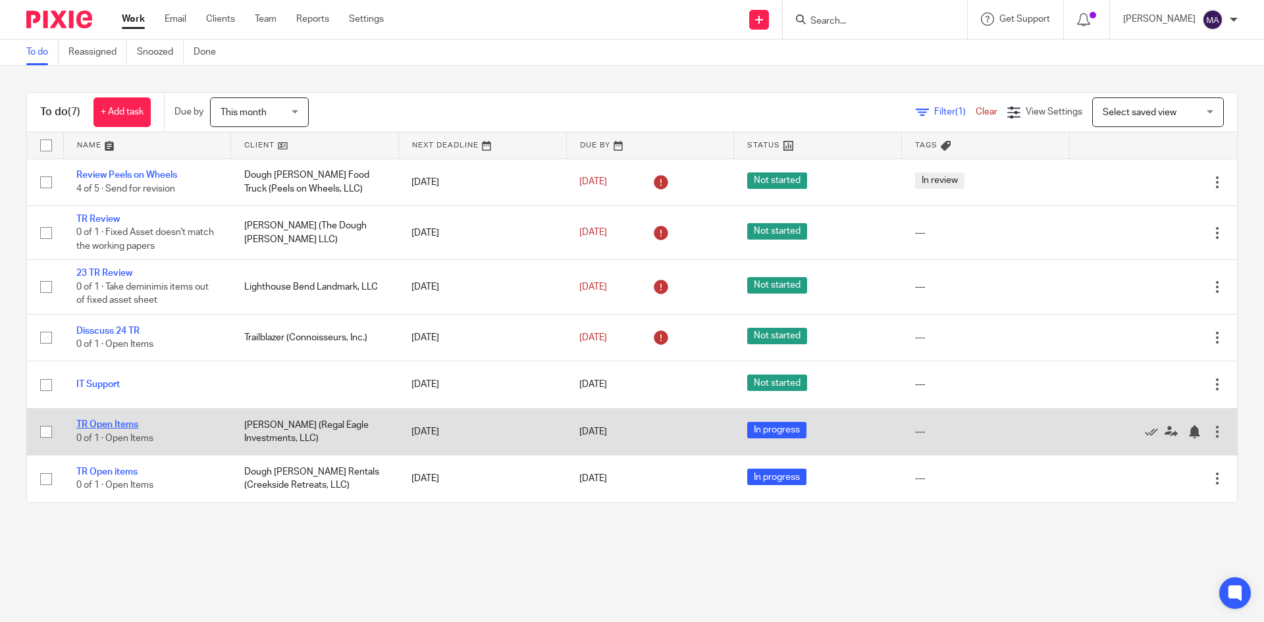
click at [104, 425] on link "TR Open Items" at bounding box center [107, 424] width 62 height 9
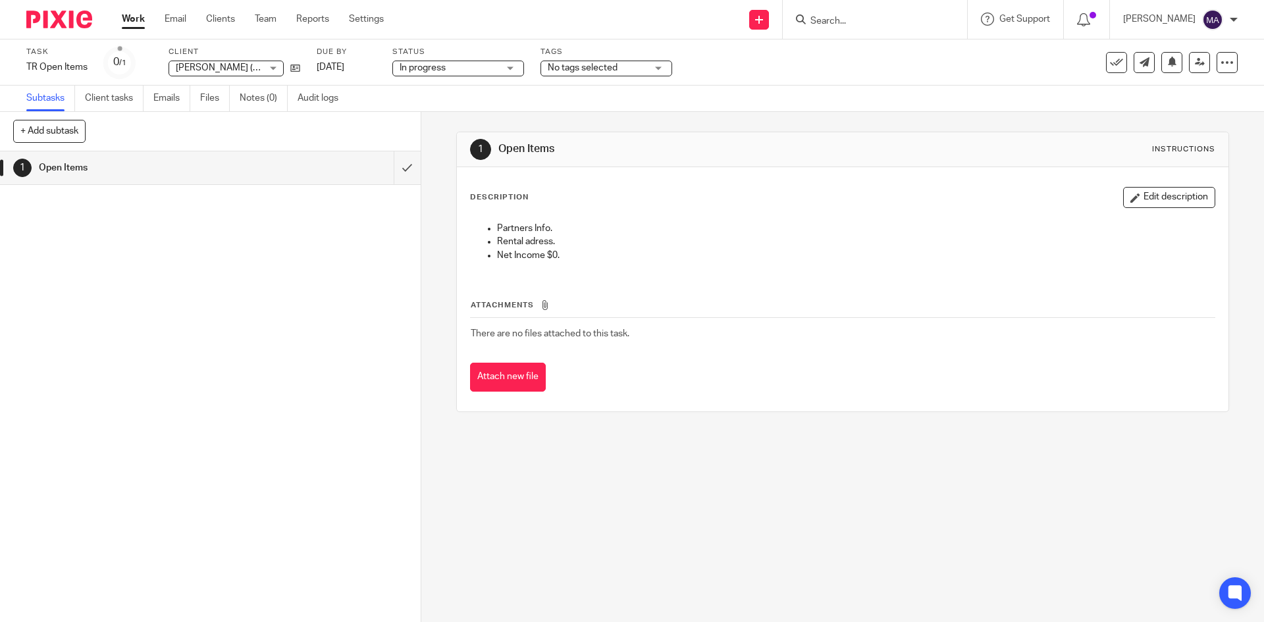
click at [1162, 194] on button "Edit description" at bounding box center [1169, 197] width 92 height 21
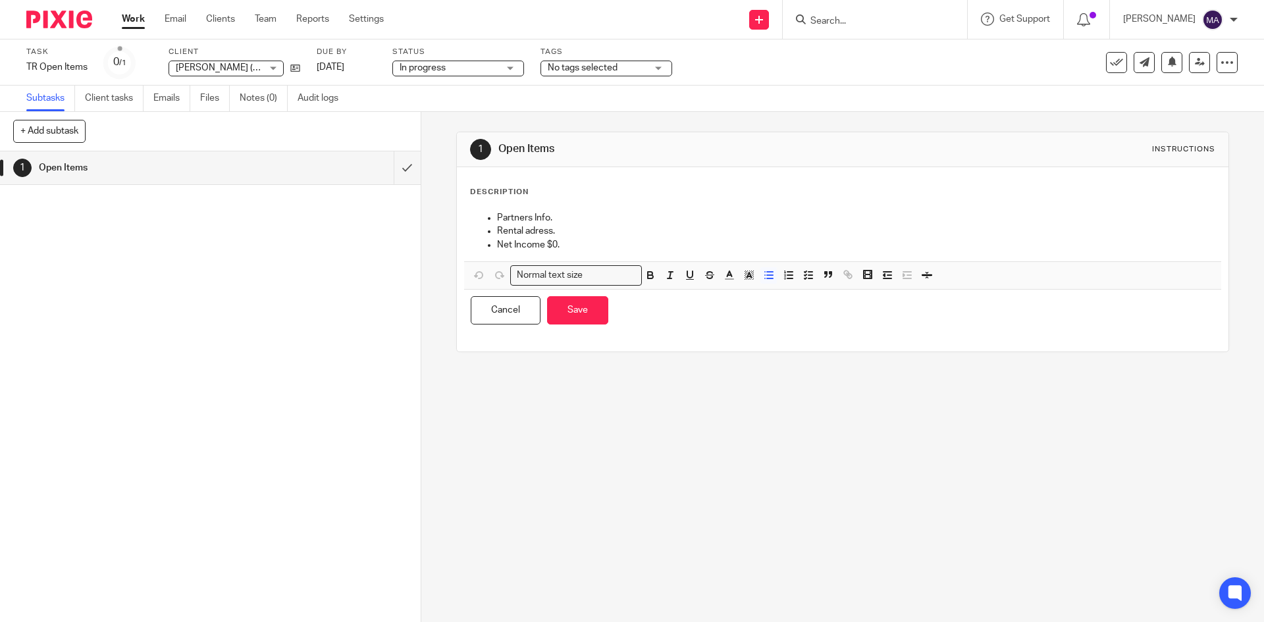
click at [645, 242] on p "Net Income $0." at bounding box center [855, 244] width 717 height 13
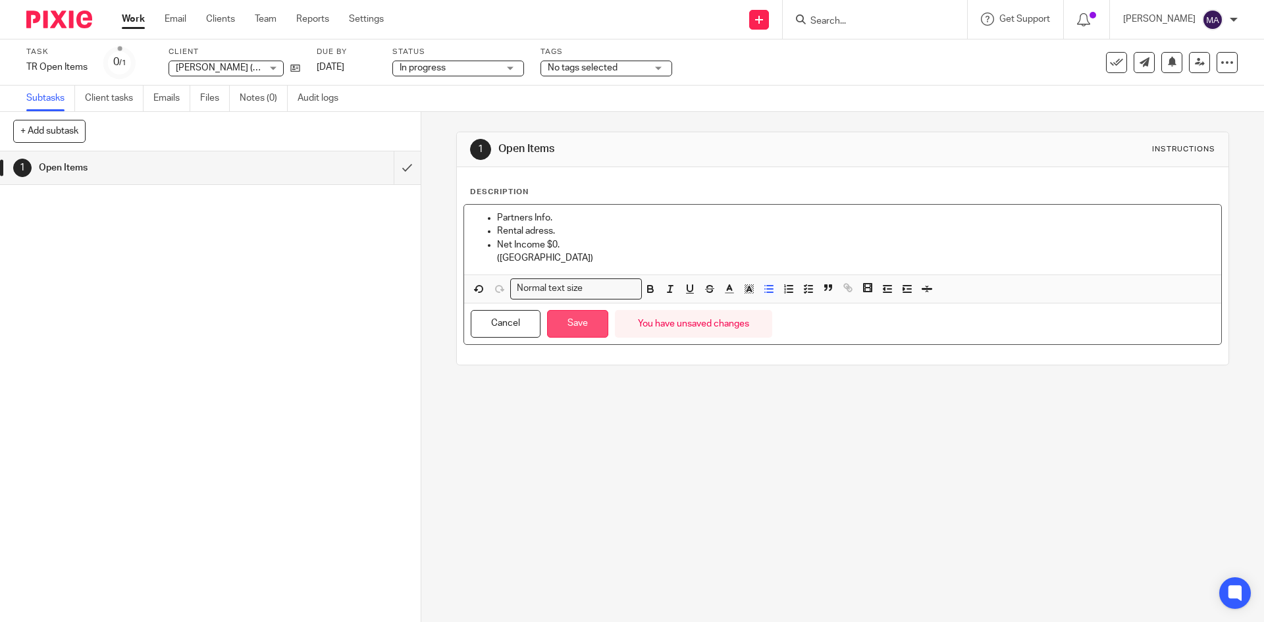
click at [566, 327] on button "Save" at bounding box center [577, 324] width 61 height 28
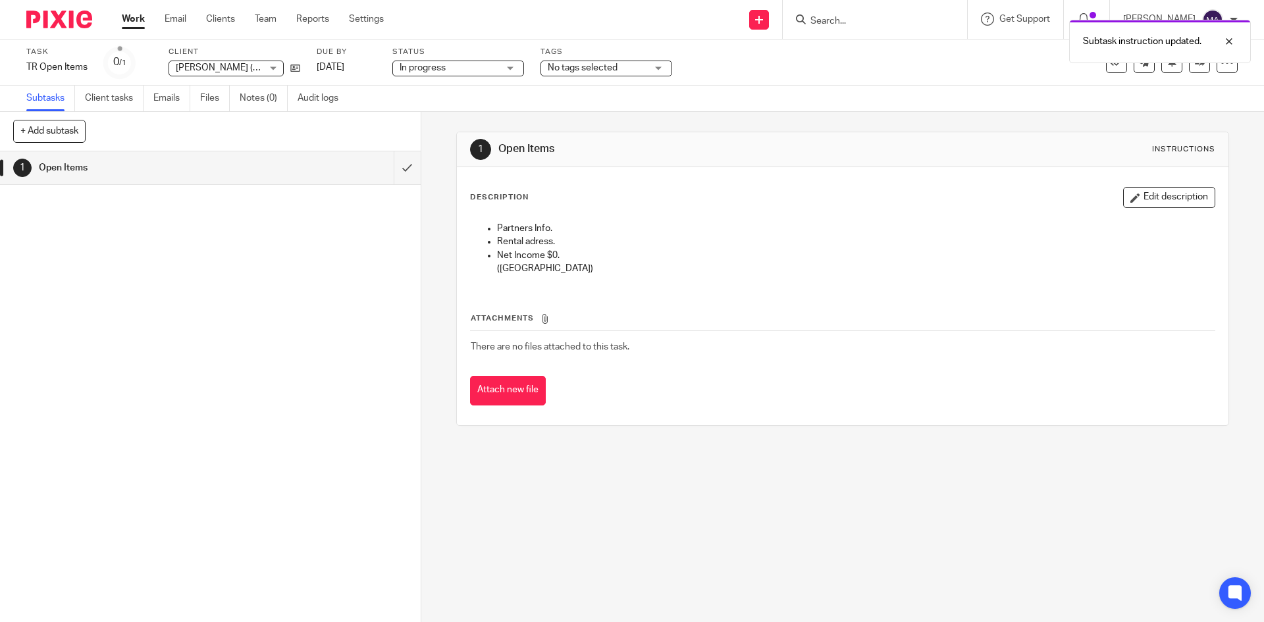
click at [128, 18] on link "Work" at bounding box center [133, 19] width 23 height 13
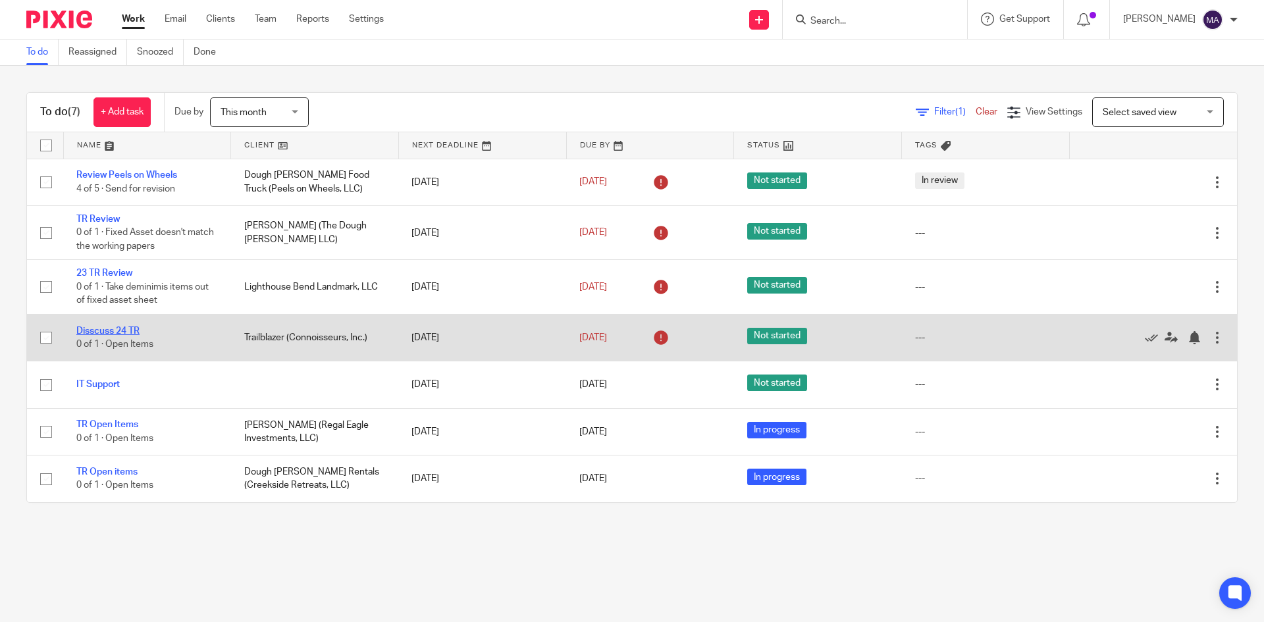
click at [93, 331] on link "Disscuss 24 TR" at bounding box center [107, 331] width 63 height 9
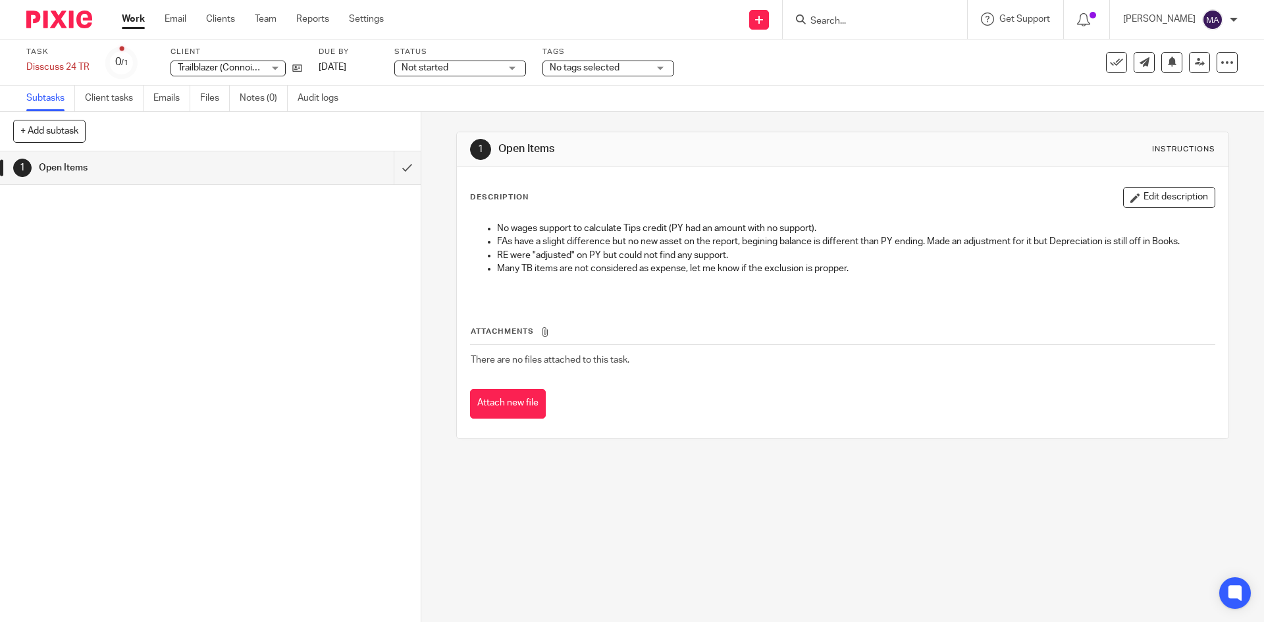
click at [126, 19] on link "Work" at bounding box center [133, 19] width 23 height 13
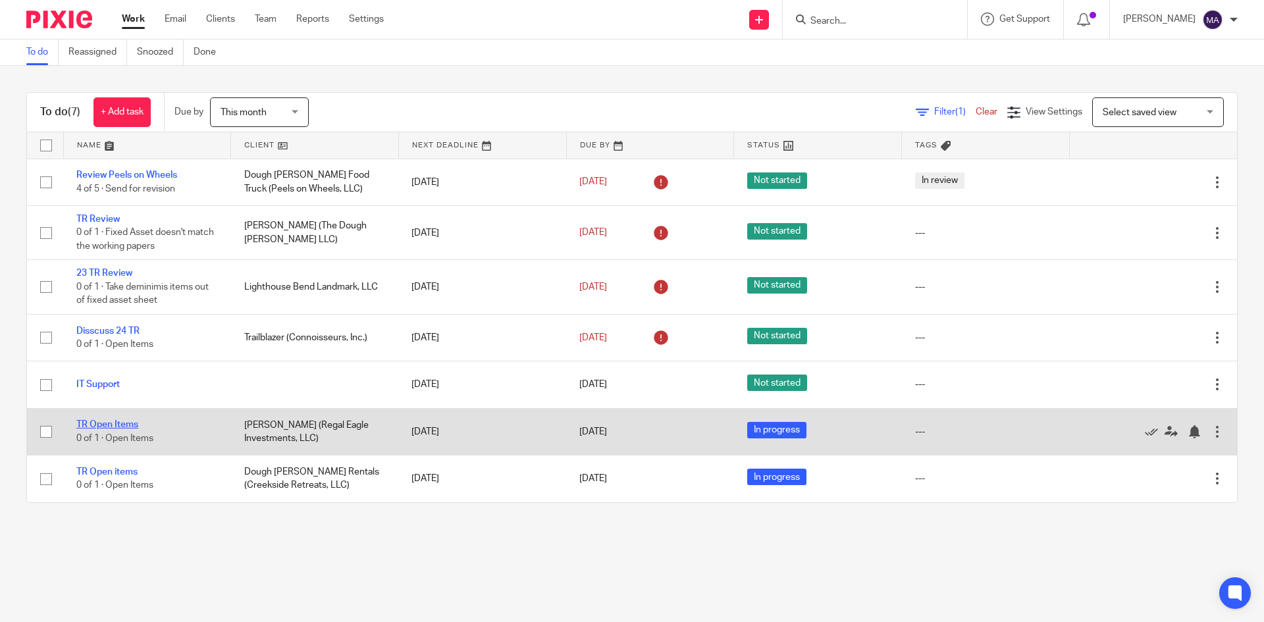
click at [94, 423] on link "TR Open Items" at bounding box center [107, 424] width 62 height 9
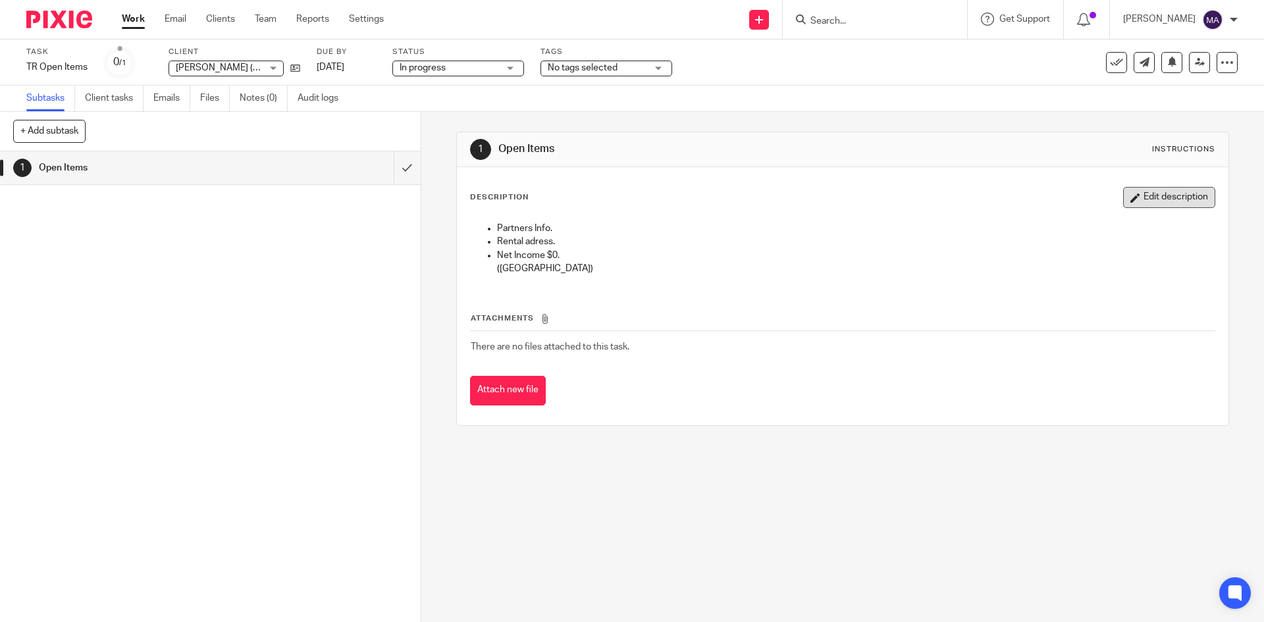
click at [1141, 192] on button "Edit description" at bounding box center [1169, 197] width 92 height 21
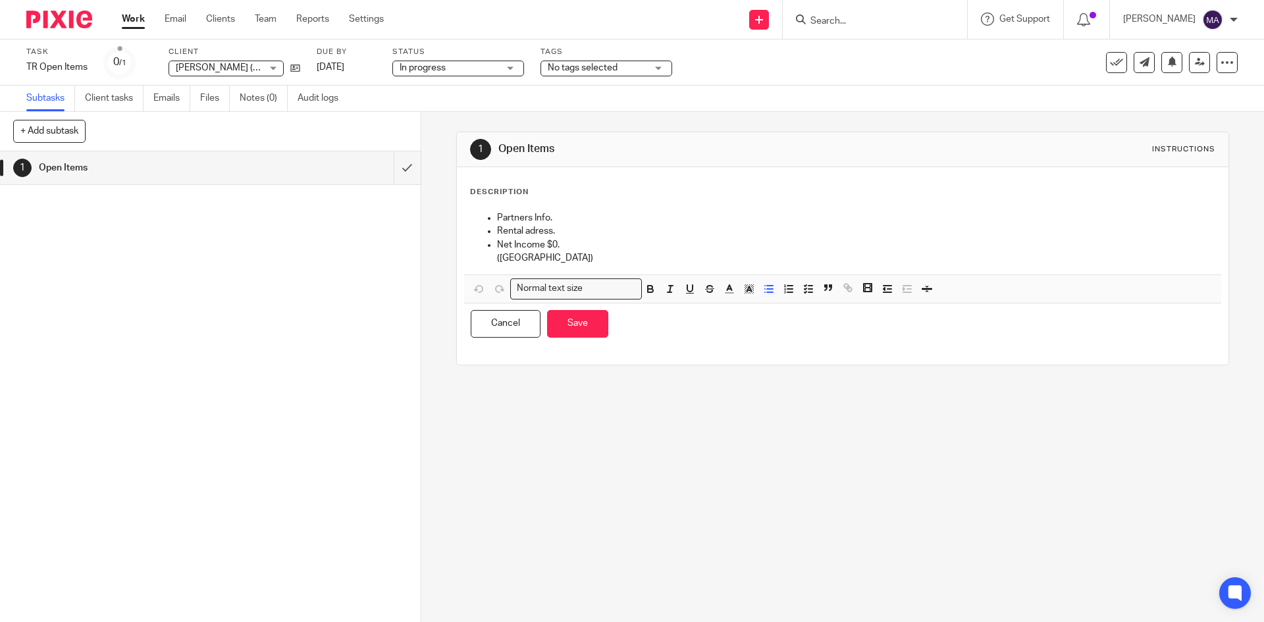
click at [639, 252] on p "(MA)" at bounding box center [855, 258] width 717 height 13
click at [631, 243] on p "Net Income $0." at bounding box center [855, 244] width 717 height 13
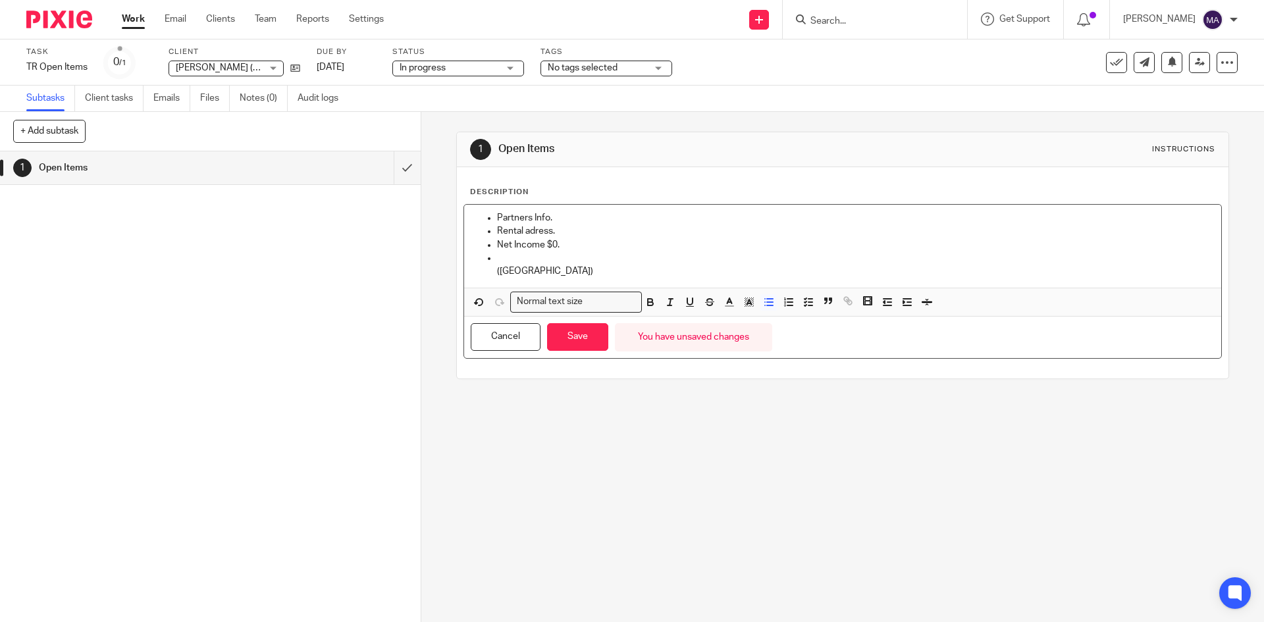
click at [595, 253] on p at bounding box center [855, 258] width 717 height 13
click at [552, 340] on button "Save" at bounding box center [577, 337] width 61 height 28
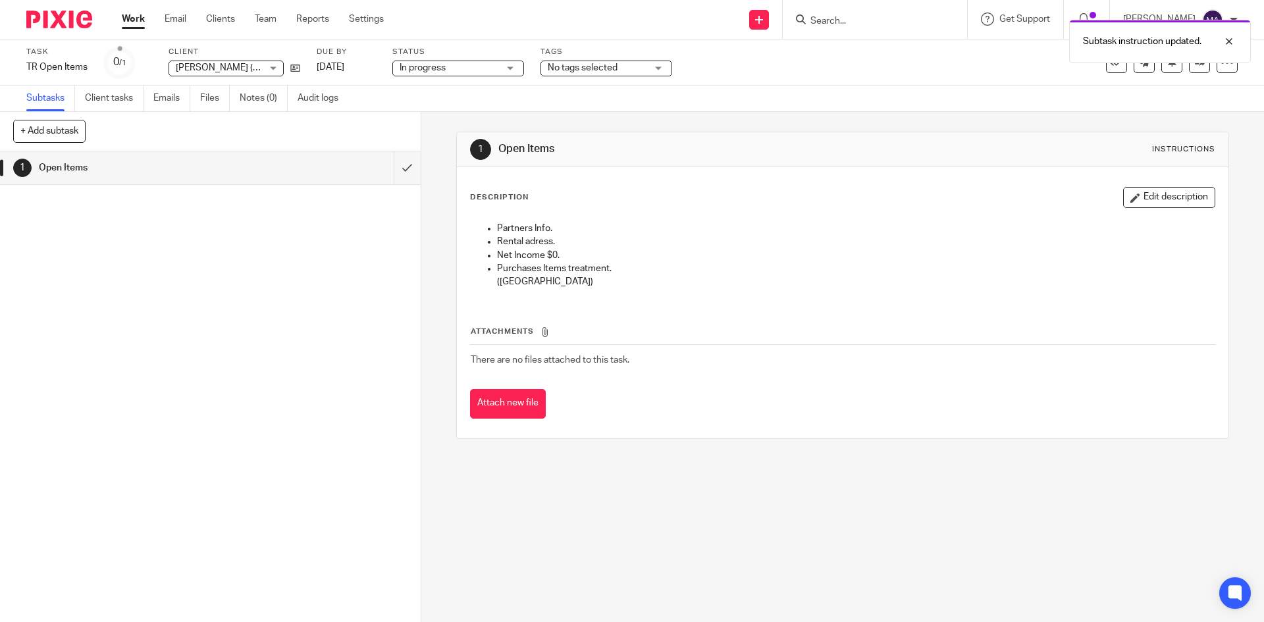
click at [132, 21] on link "Work" at bounding box center [133, 19] width 23 height 13
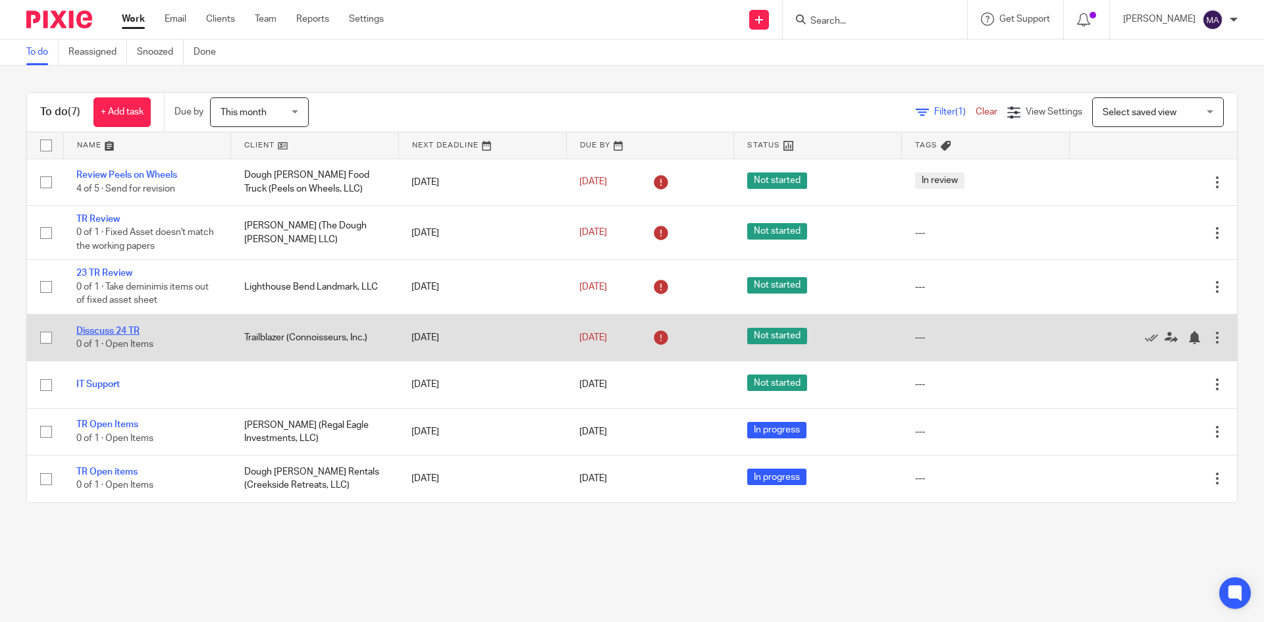
click at [112, 330] on link "Disscuss 24 TR" at bounding box center [107, 331] width 63 height 9
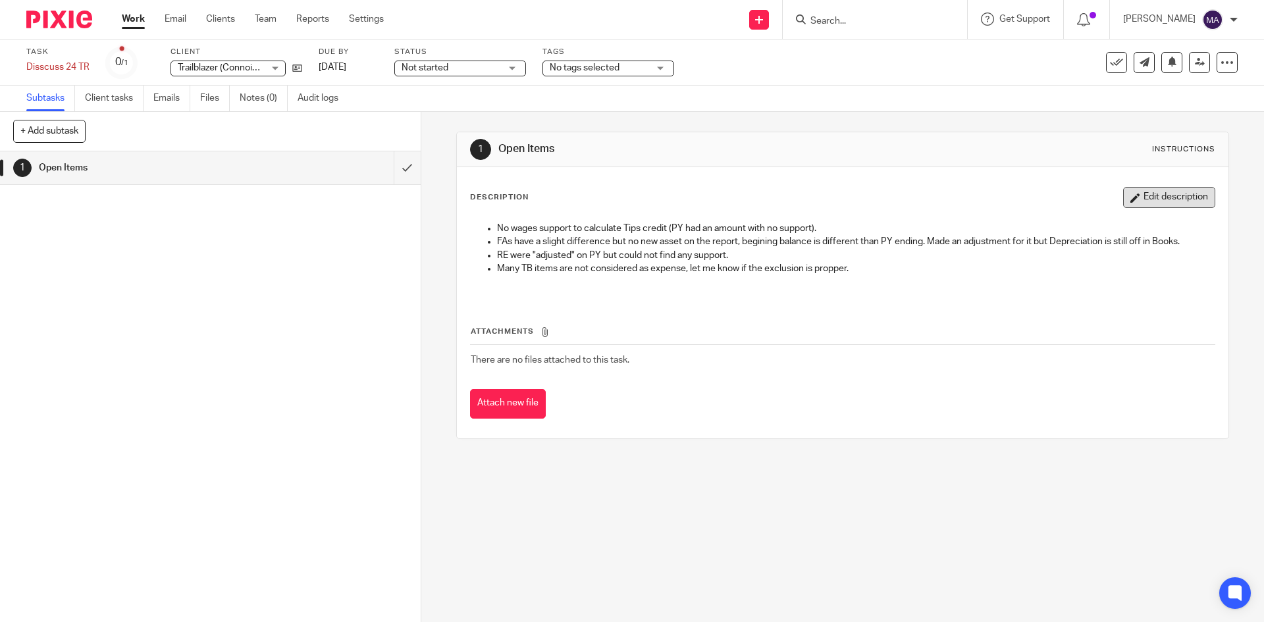
click at [1131, 196] on button "Edit description" at bounding box center [1169, 197] width 92 height 21
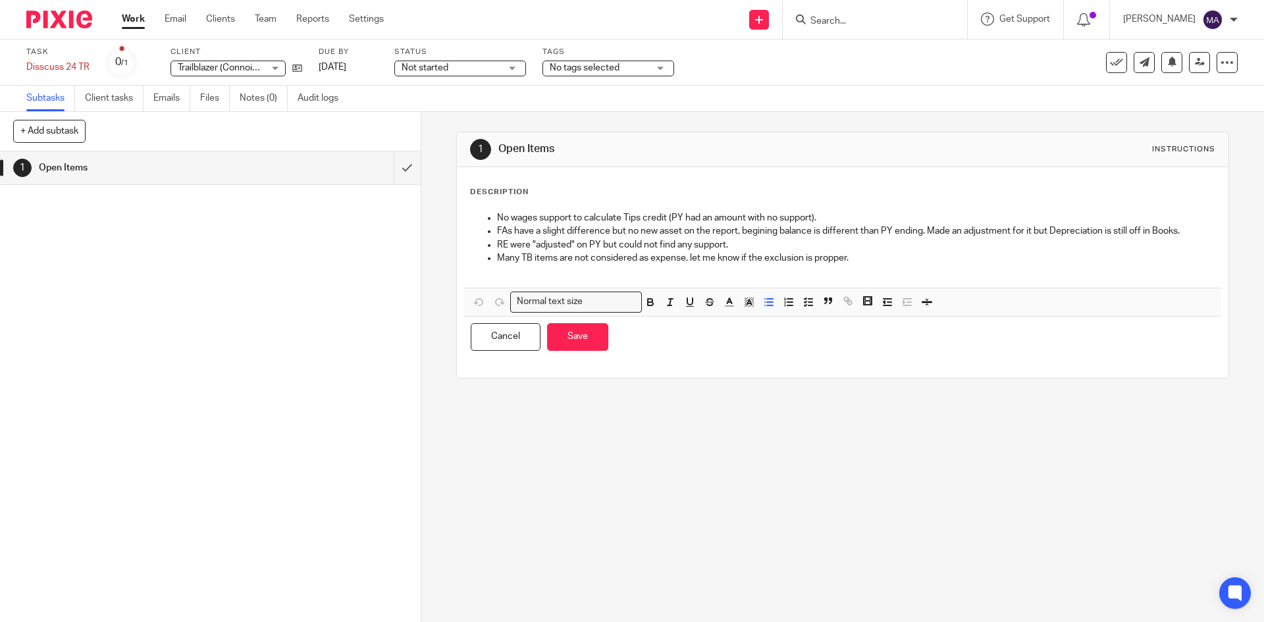
click at [909, 254] on p "Many TB items are not considered as expense, let me know if the exclusion is pr…" at bounding box center [855, 258] width 717 height 13
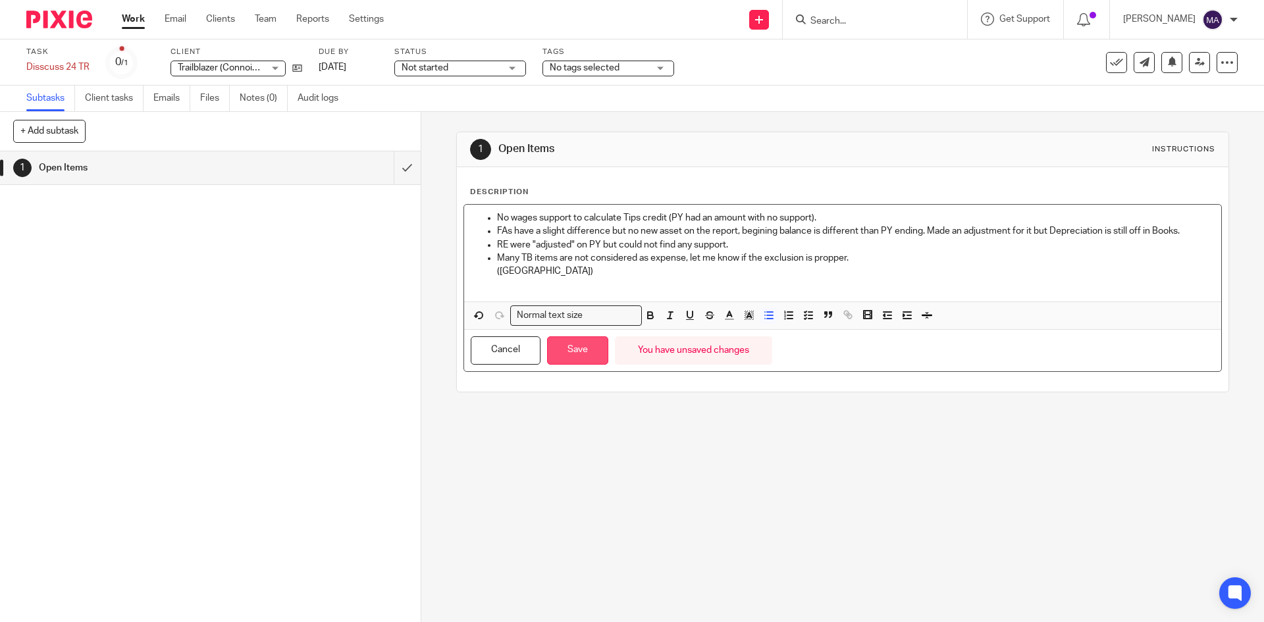
click at [599, 349] on button "Save" at bounding box center [577, 350] width 61 height 28
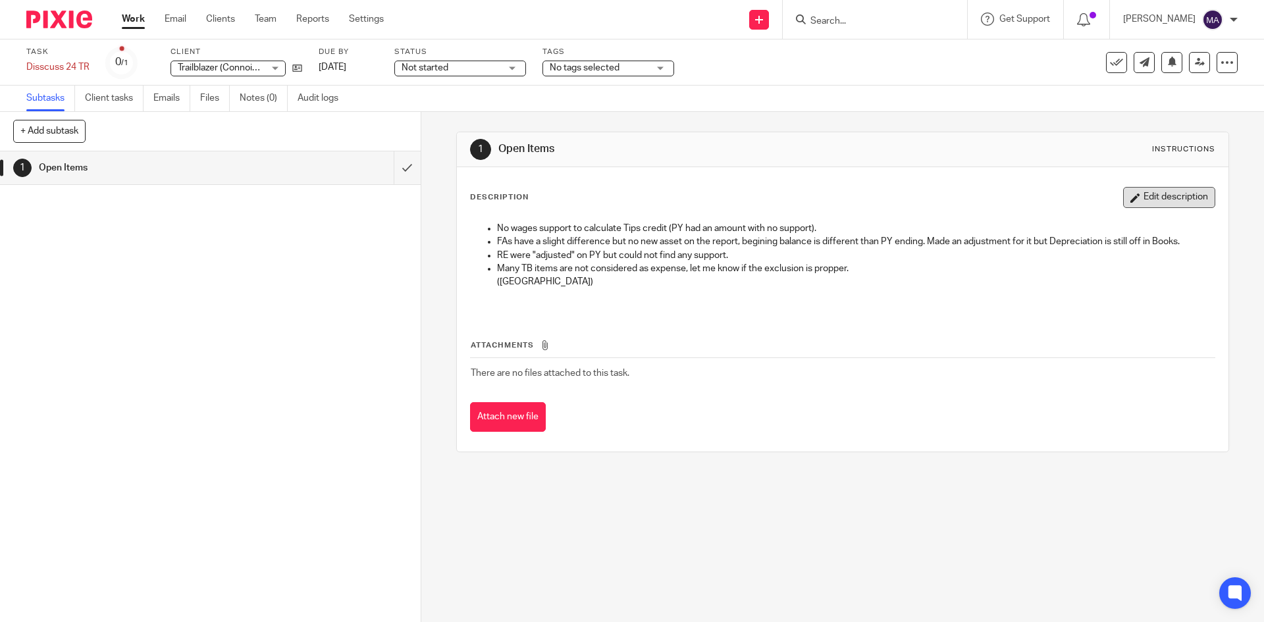
click at [1144, 199] on button "Edit description" at bounding box center [1169, 197] width 92 height 21
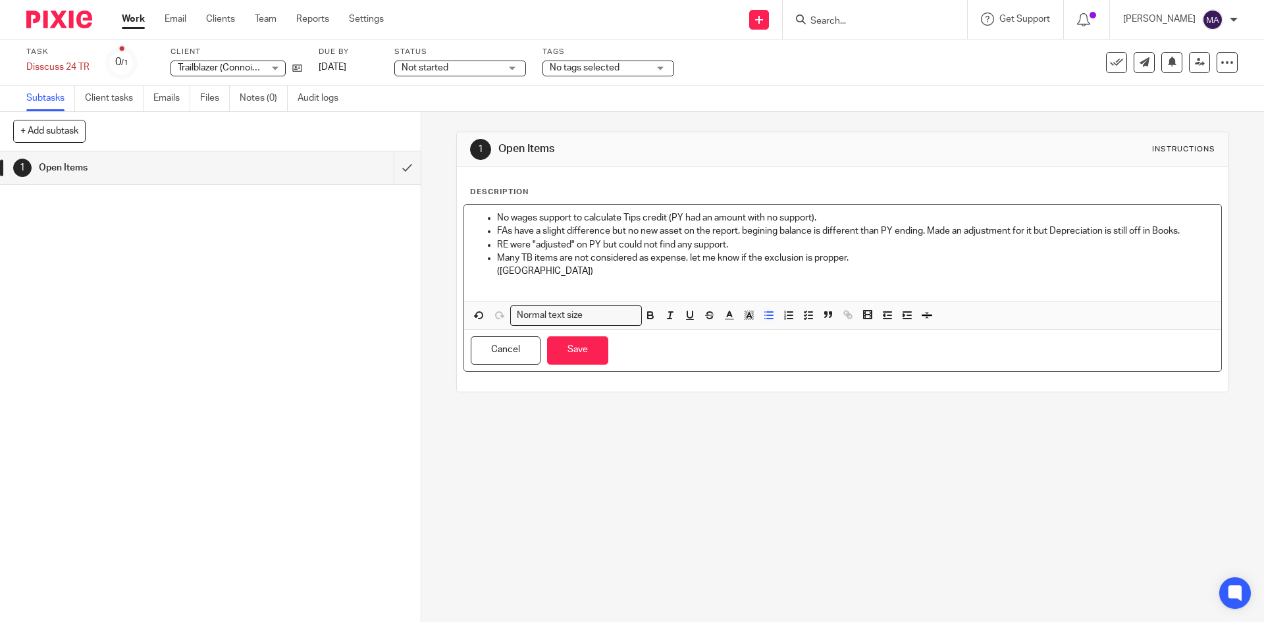
click at [844, 255] on p "Many TB items are not considered as expense, let me know if the exclusion is pr…" at bounding box center [855, 258] width 717 height 13
click at [576, 354] on button "Save" at bounding box center [577, 350] width 61 height 28
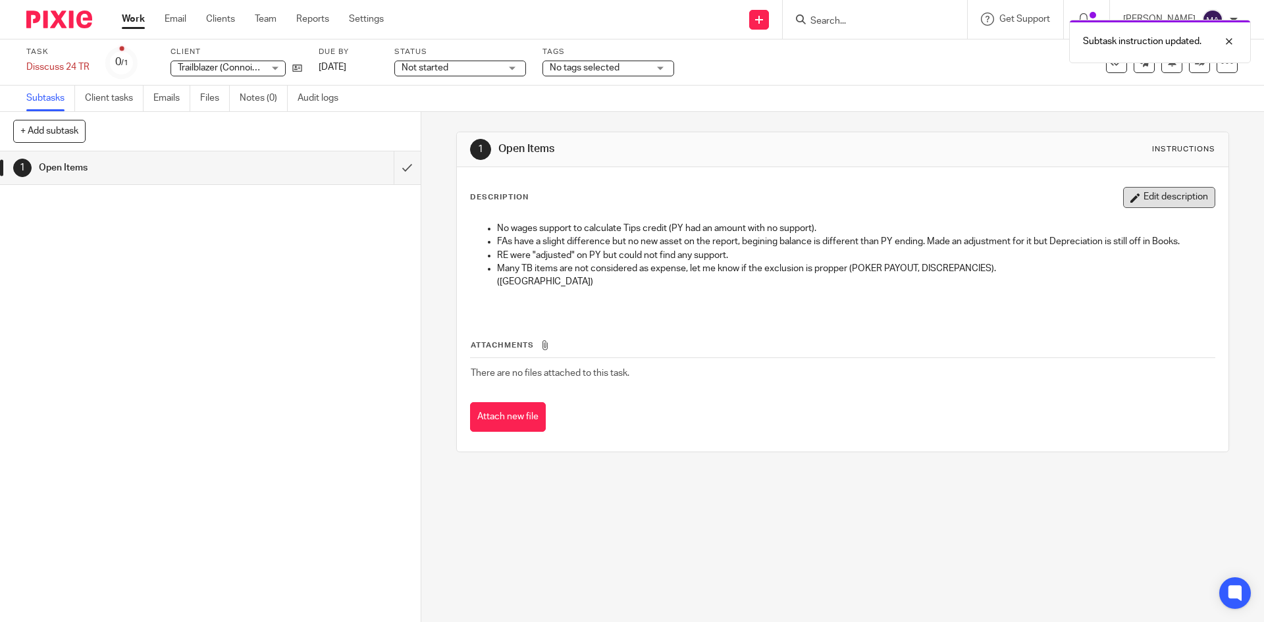
click at [1158, 190] on button "Edit description" at bounding box center [1169, 197] width 92 height 21
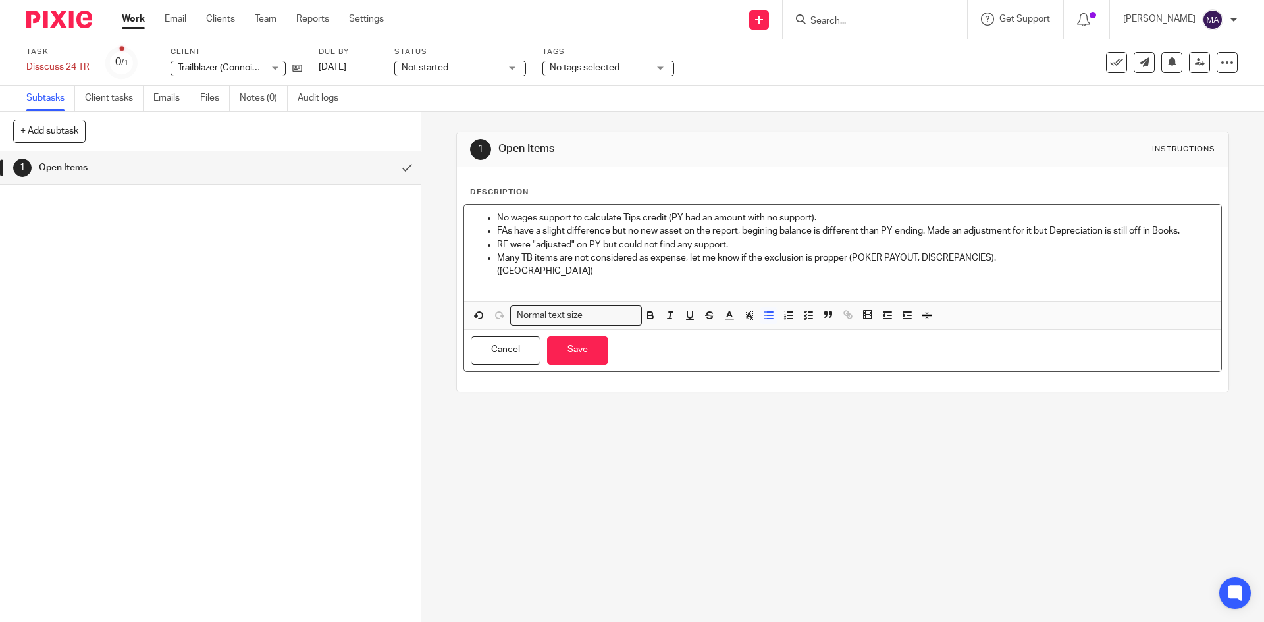
click at [515, 255] on p "Many TB items are not considered as expense, let me know if the exclusion is pr…" at bounding box center [855, 258] width 717 height 13
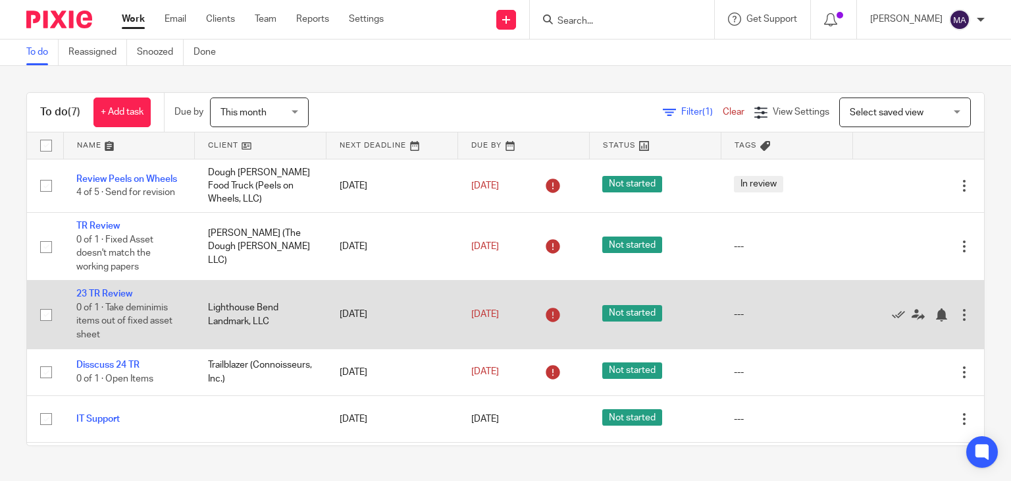
scroll to position [100, 0]
